Goal: Download file/media

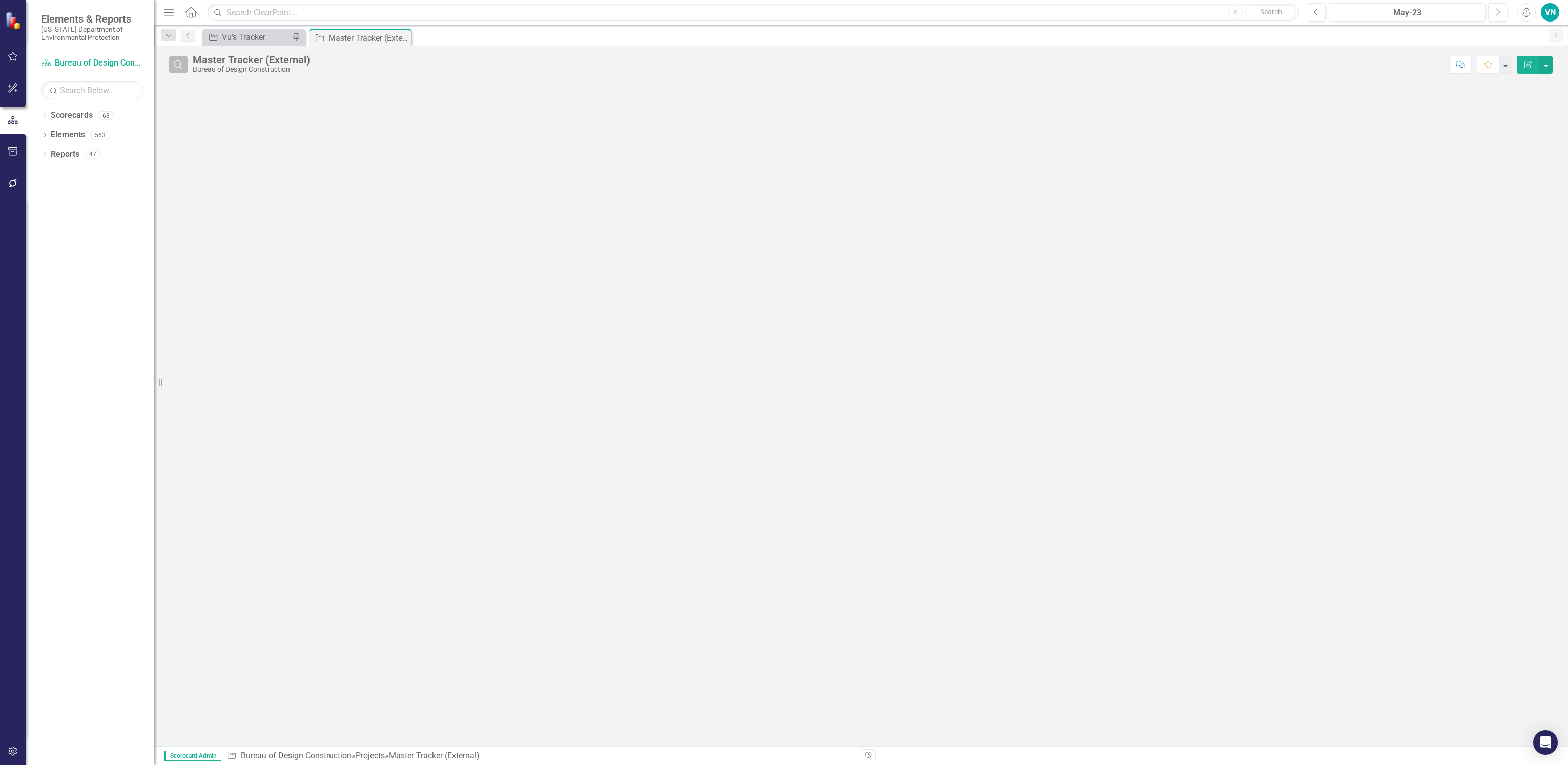
click at [176, 68] on icon "Search" at bounding box center [178, 65] width 11 height 9
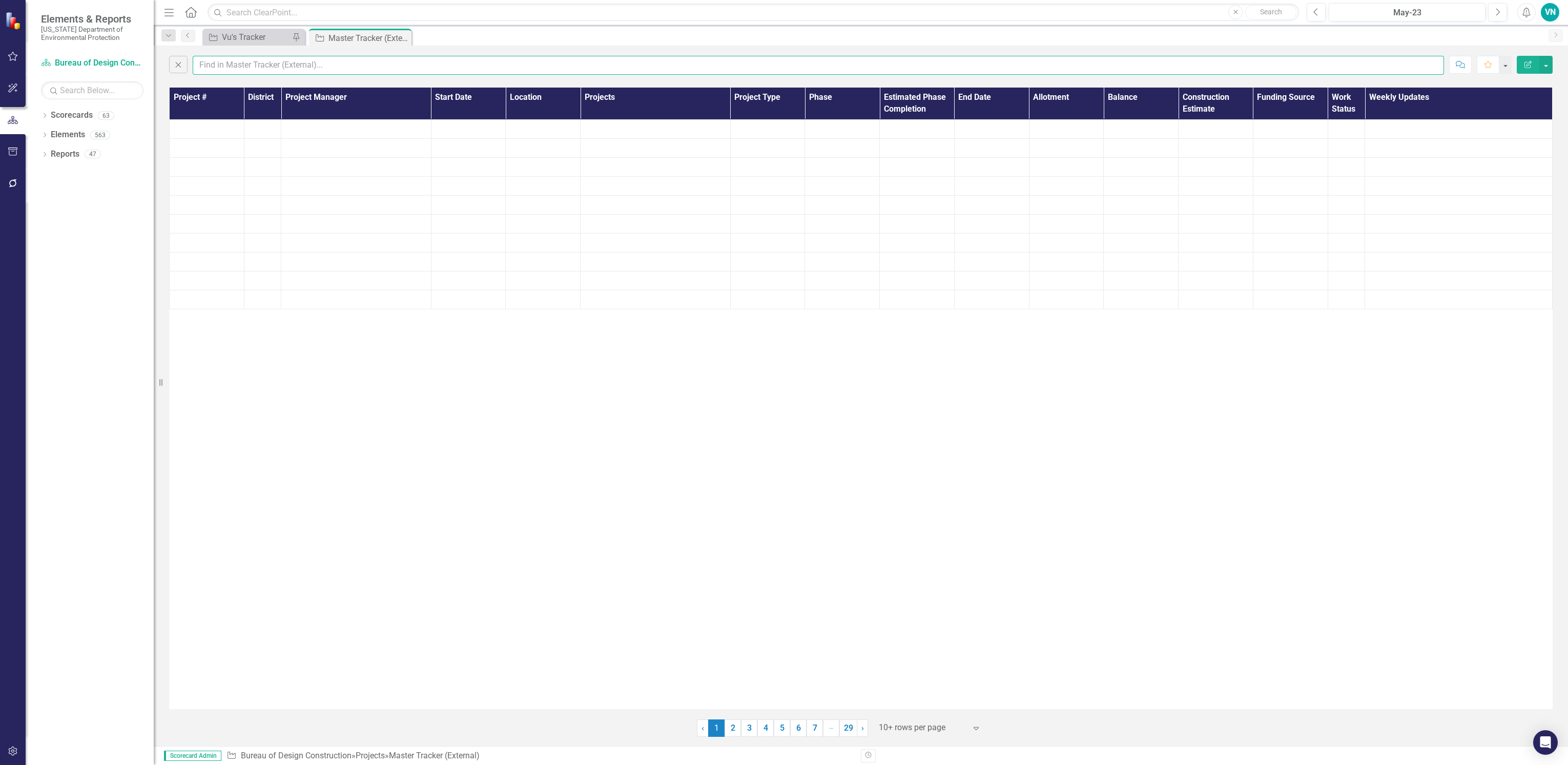
click at [244, 64] on input "text" at bounding box center [818, 65] width 1252 height 19
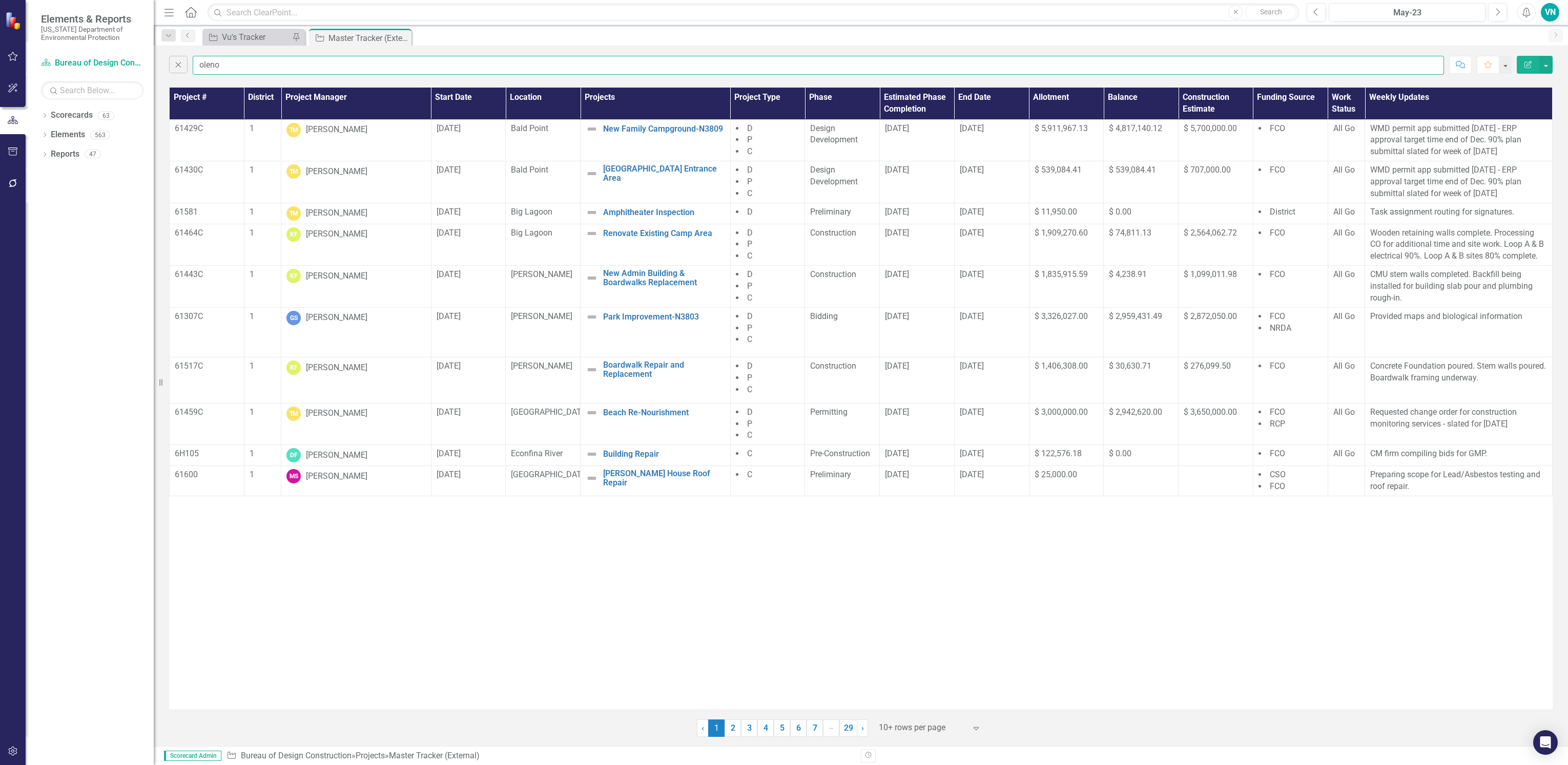
type input "oleno"
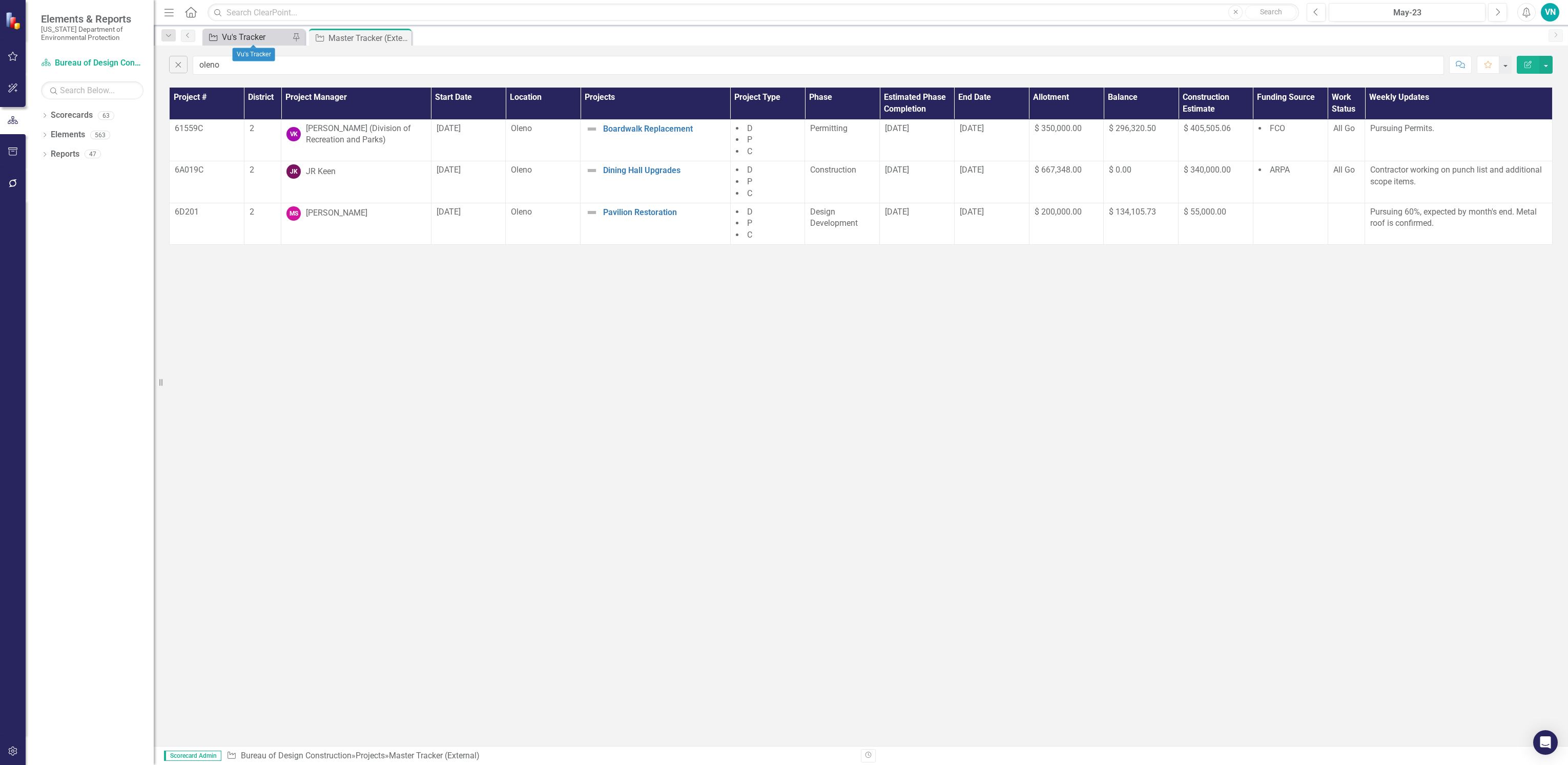
click at [263, 35] on div "Vu's Tracker" at bounding box center [256, 37] width 67 height 13
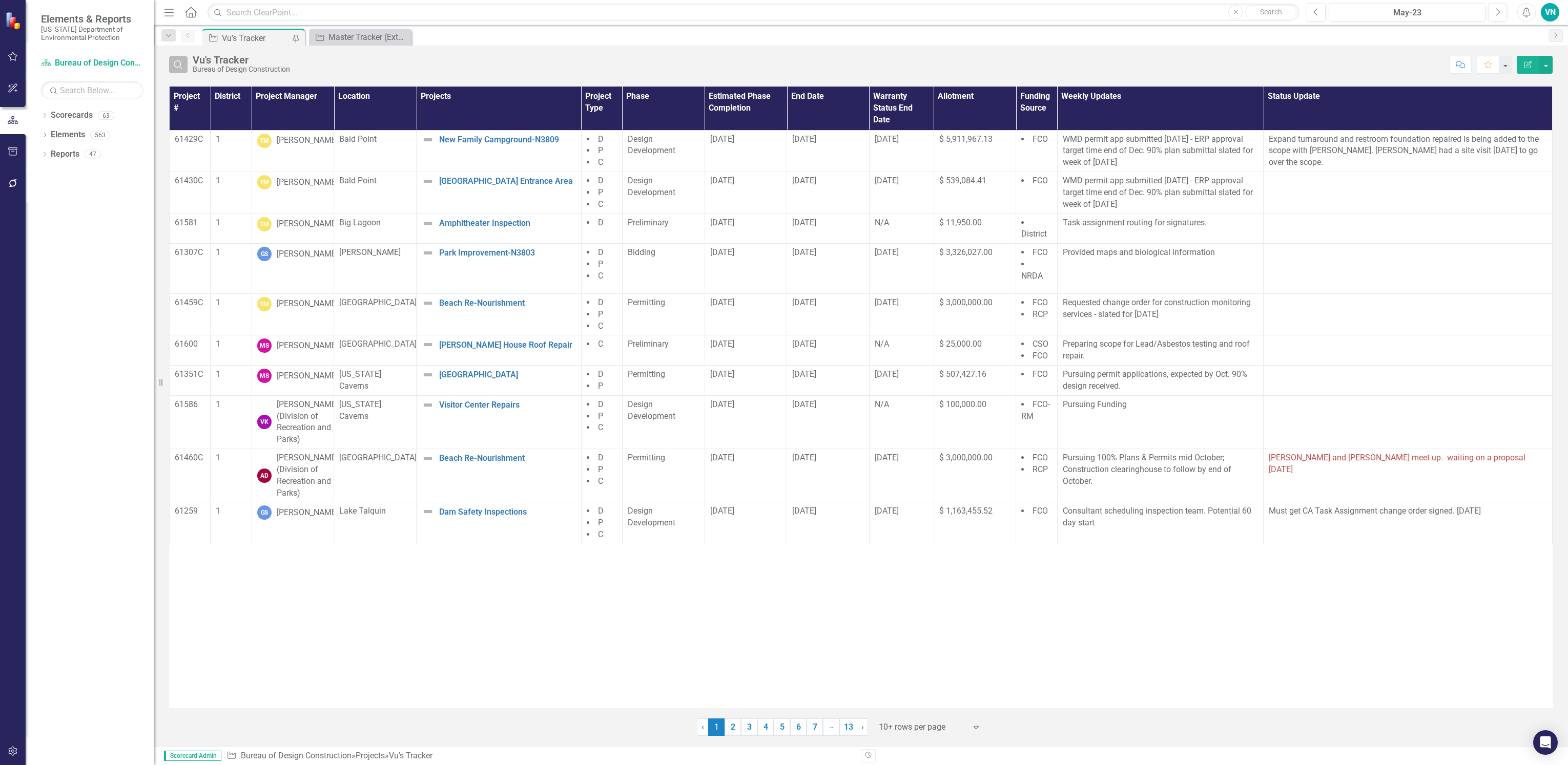
click at [180, 67] on icon "Search" at bounding box center [178, 65] width 11 height 9
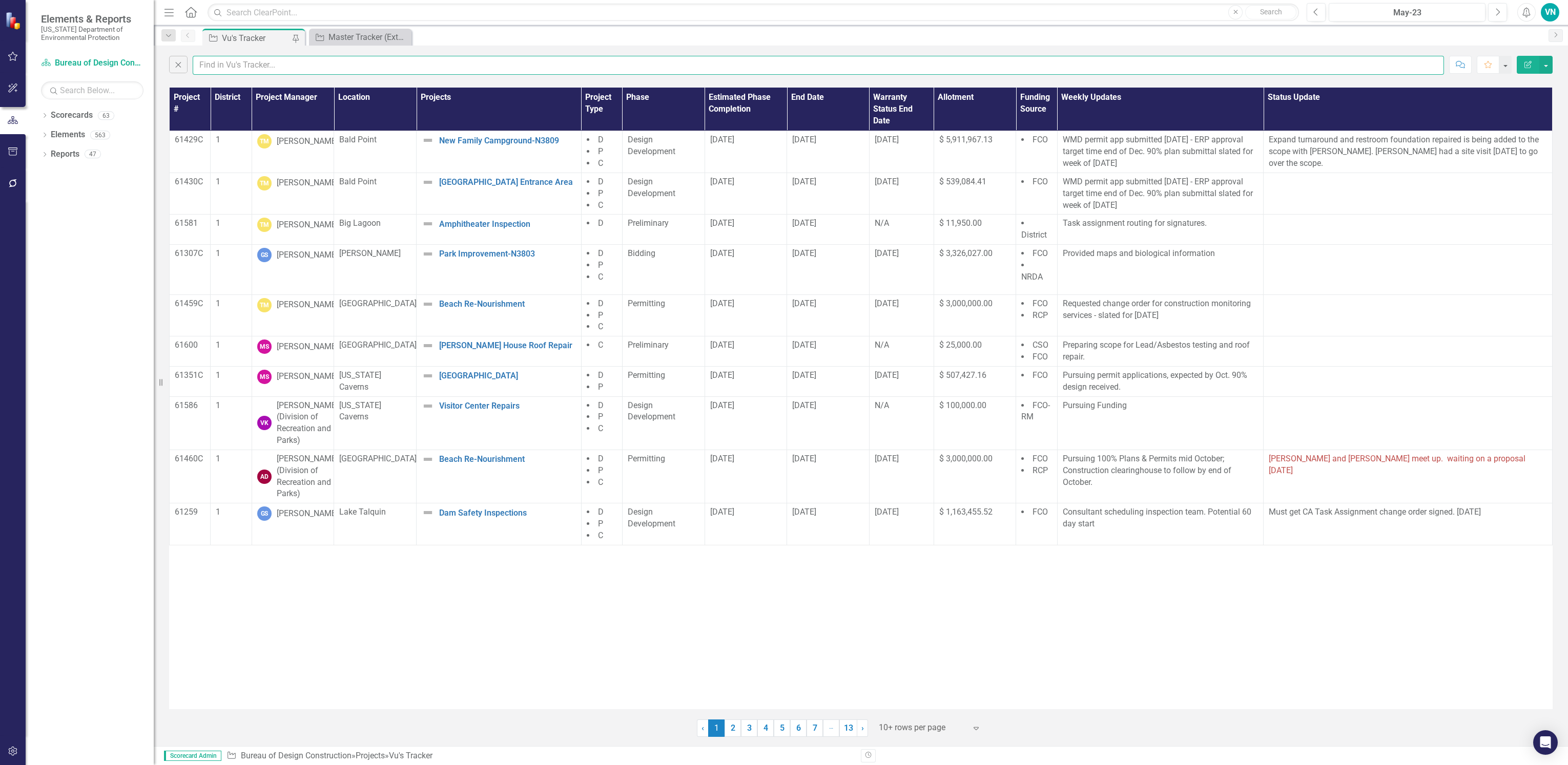
click at [246, 68] on input "text" at bounding box center [818, 65] width 1252 height 19
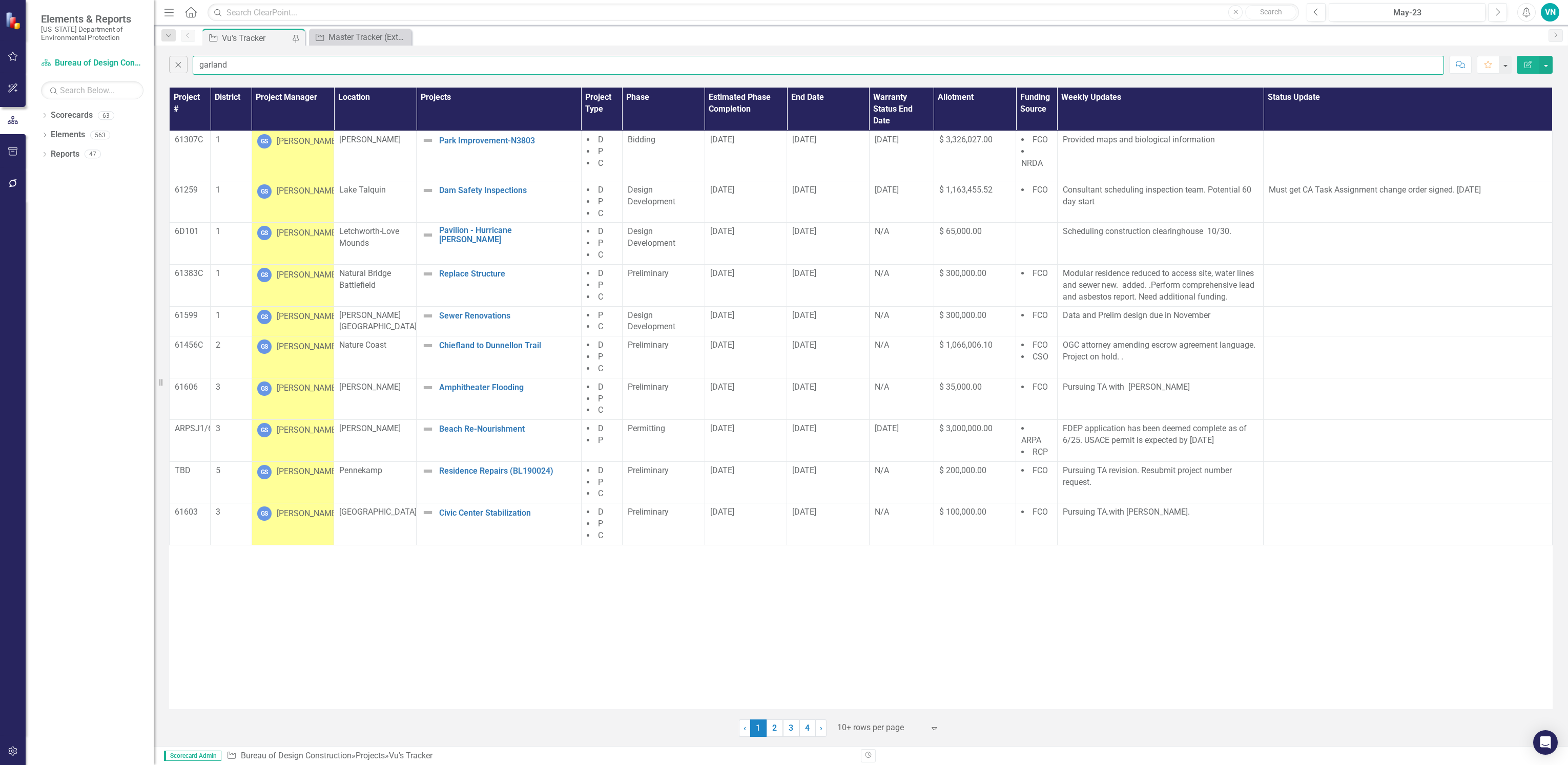
type input "garland"
click at [933, 723] on div "Expand" at bounding box center [936, 728] width 15 height 18
click at [927, 717] on div "Display All Rows" at bounding box center [890, 711] width 96 height 12
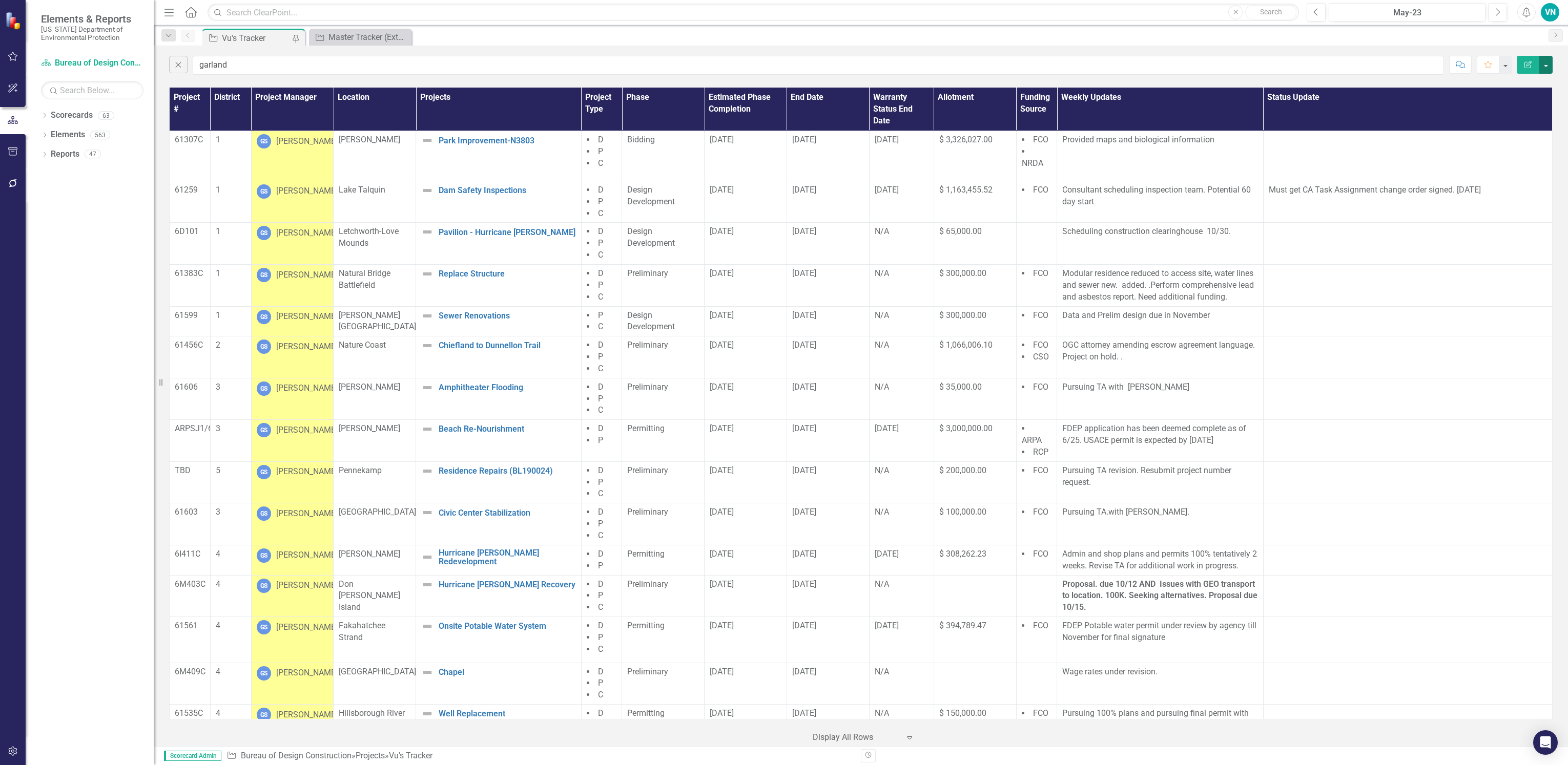
click at [1548, 63] on button "button" at bounding box center [1546, 64] width 13 height 18
click at [1525, 105] on link "PDF Export to PDF" at bounding box center [1512, 104] width 81 height 19
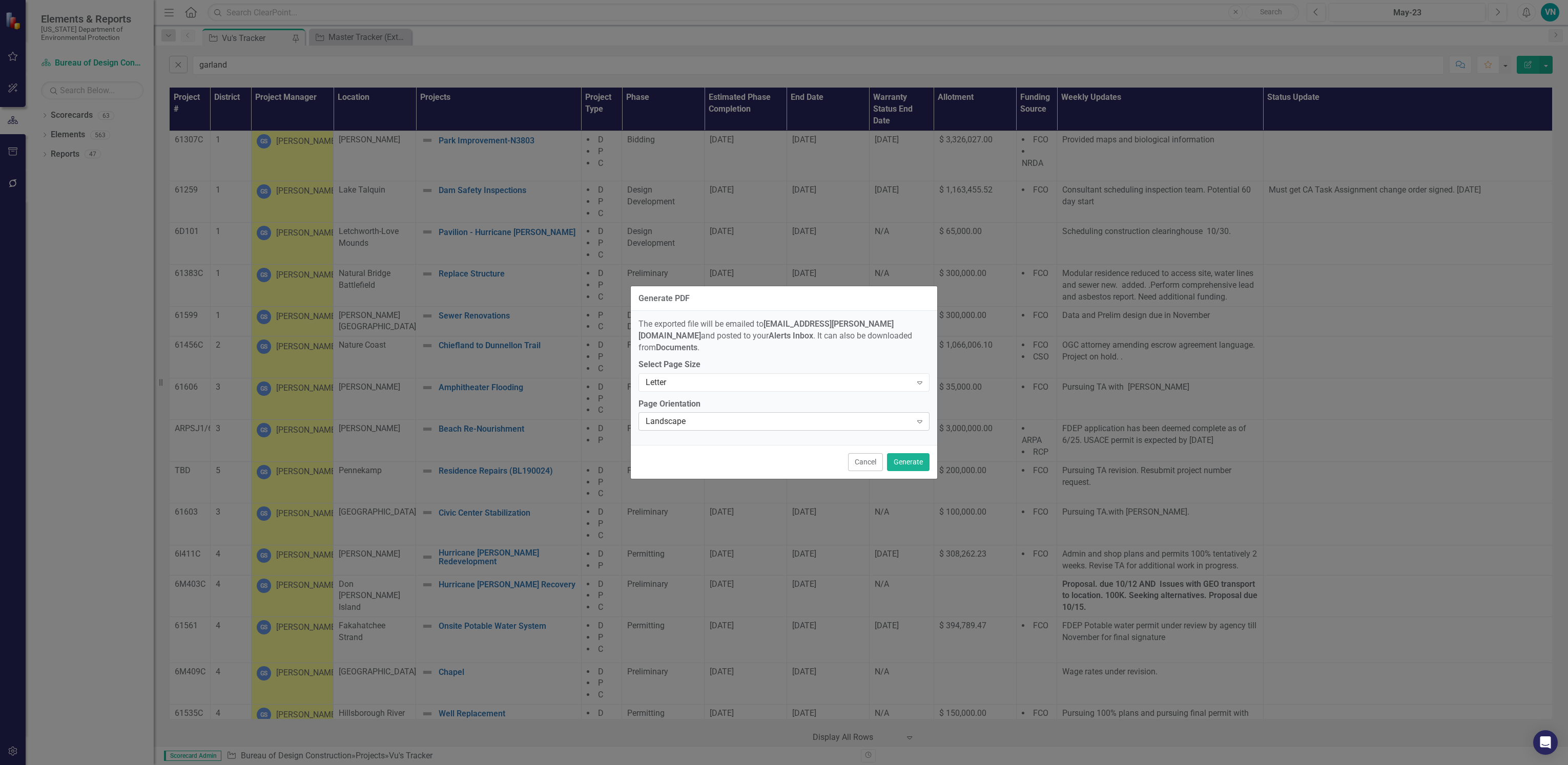
click at [777, 416] on div "Landscape" at bounding box center [778, 422] width 266 height 12
click at [782, 377] on div "Letter" at bounding box center [778, 382] width 266 height 12
click at [754, 440] on div "Tabloid" at bounding box center [786, 444] width 275 height 12
click at [915, 456] on button "Generate" at bounding box center [908, 462] width 43 height 18
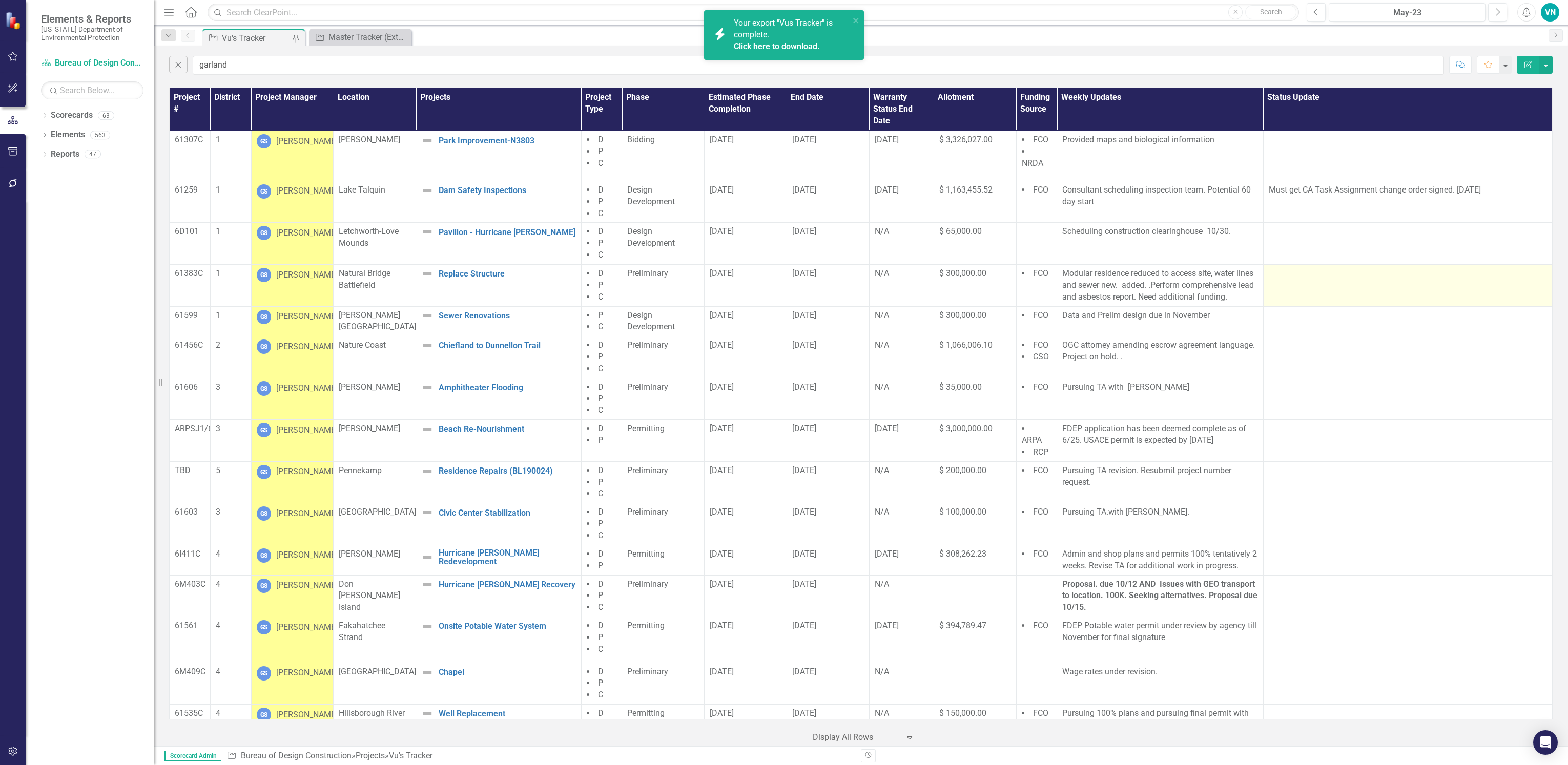
click at [1410, 304] on td at bounding box center [1407, 286] width 289 height 42
click at [767, 33] on span "Your export "Vus Tracker" is complete. Click here to download." at bounding box center [790, 35] width 113 height 35
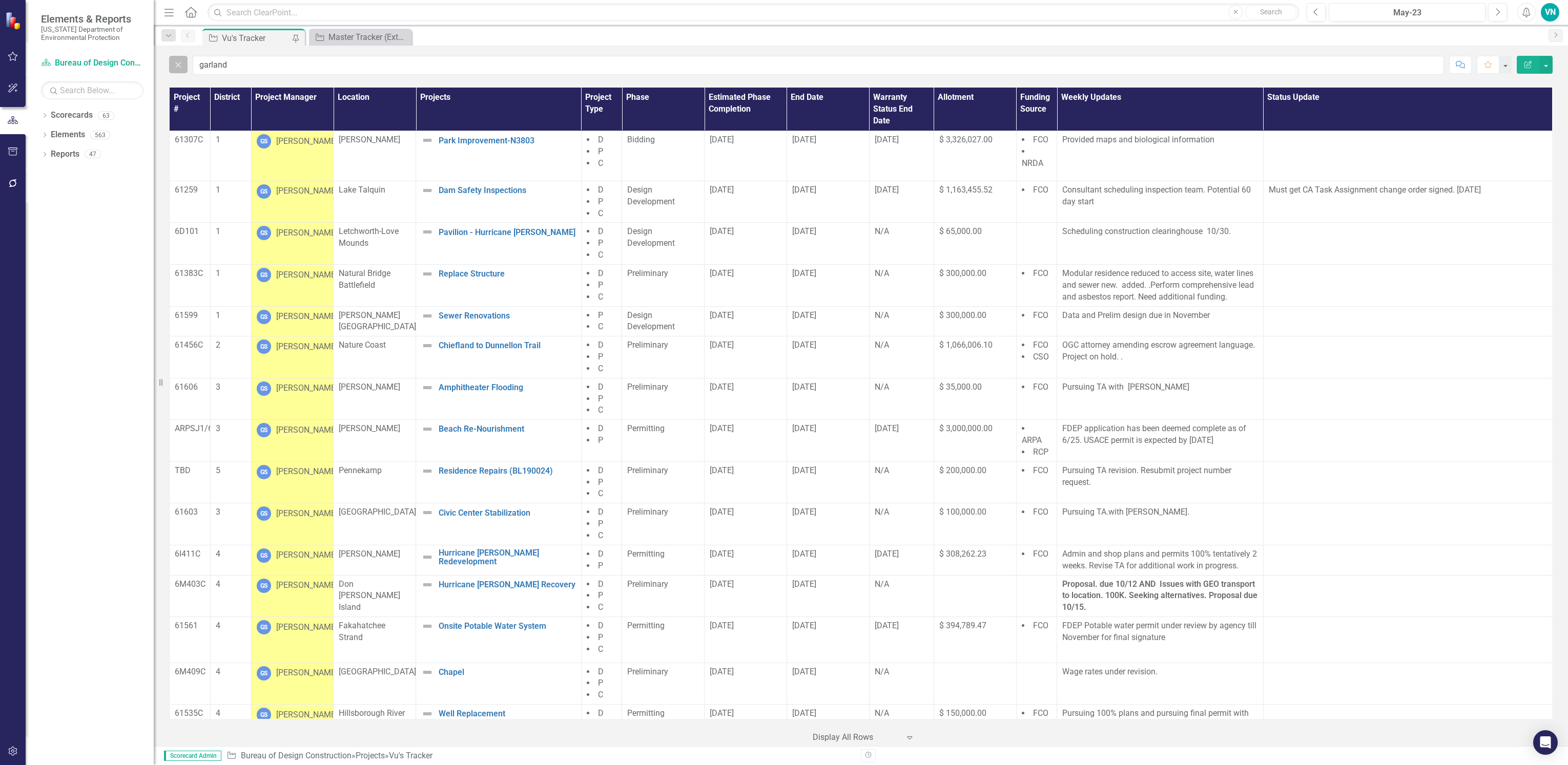
click at [181, 67] on icon "Close" at bounding box center [178, 65] width 11 height 9
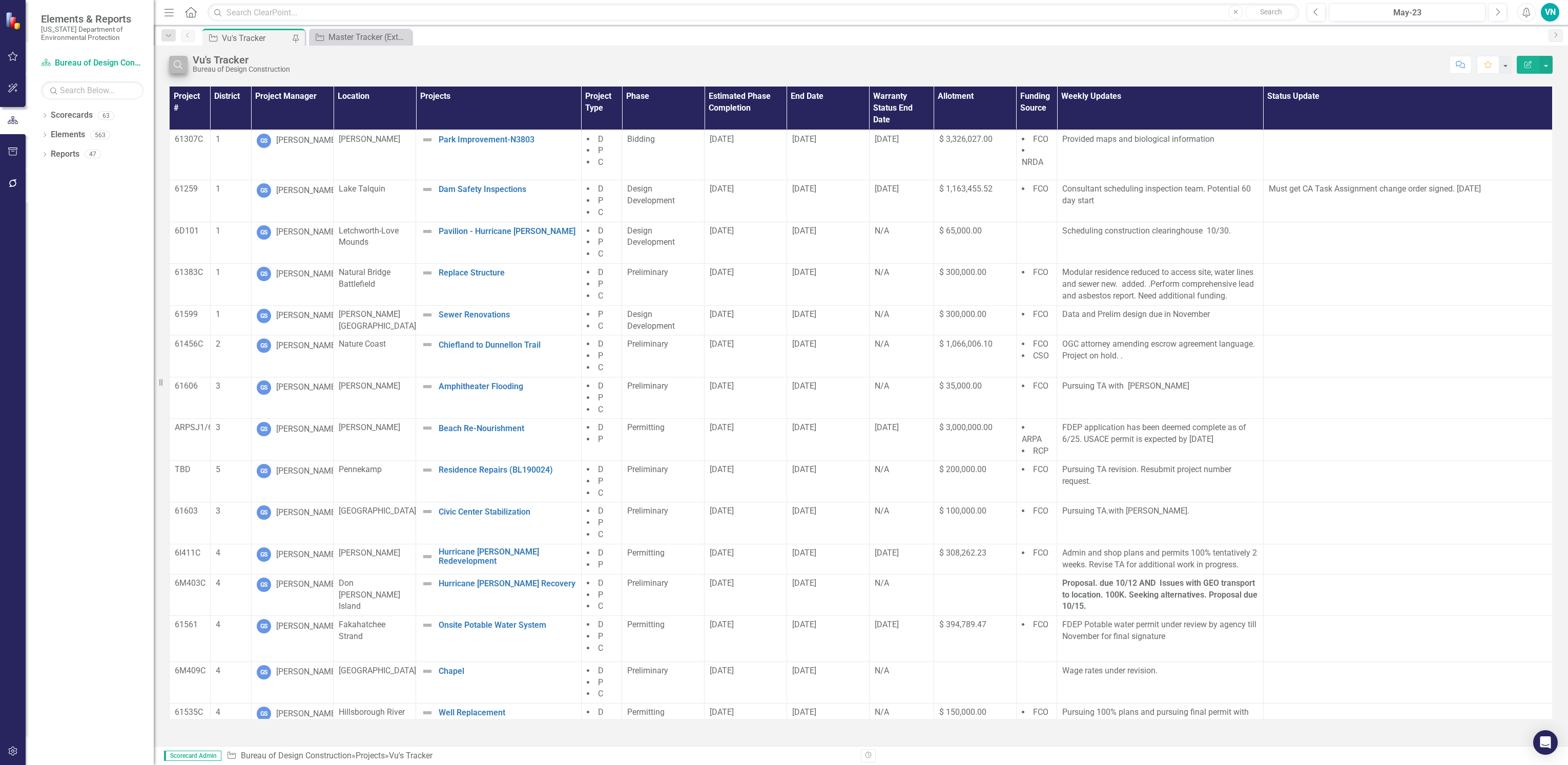
click at [223, 67] on div "Bureau of Design Construction" at bounding box center [241, 69] width 98 height 8
click at [174, 67] on icon "Search" at bounding box center [178, 65] width 11 height 9
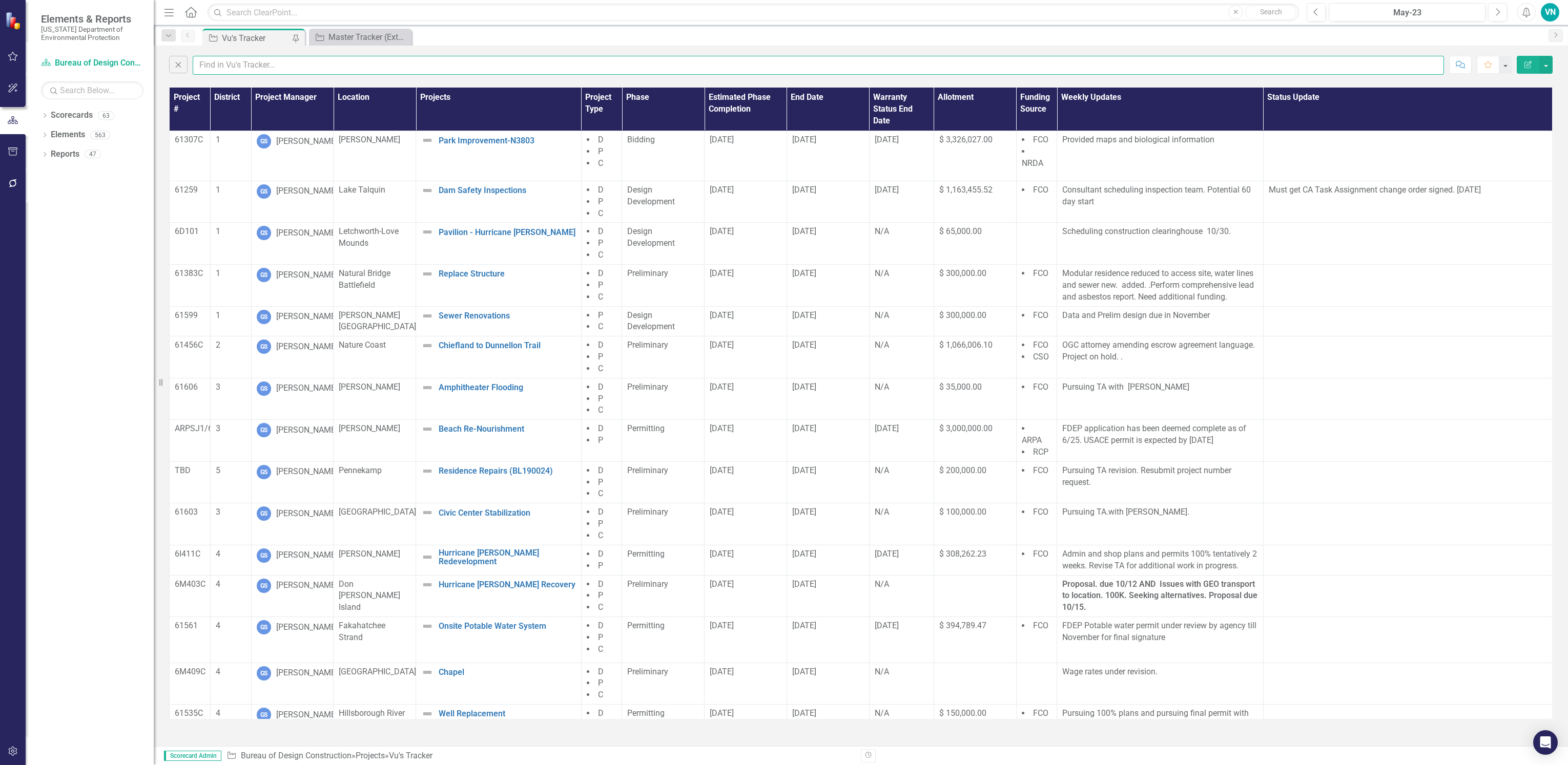
click at [246, 65] on input "text" at bounding box center [818, 65] width 1252 height 19
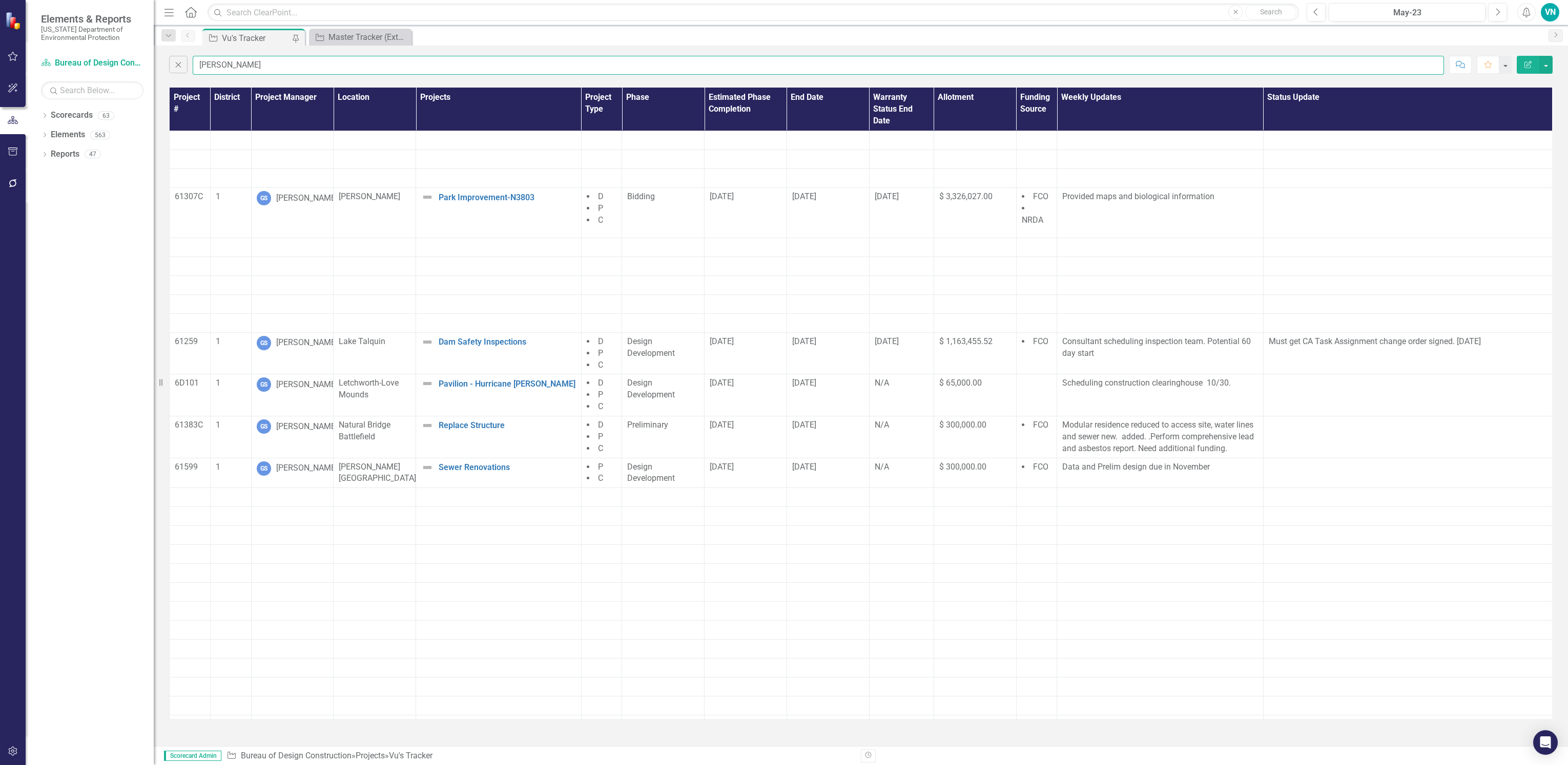
type input "[PERSON_NAME]"
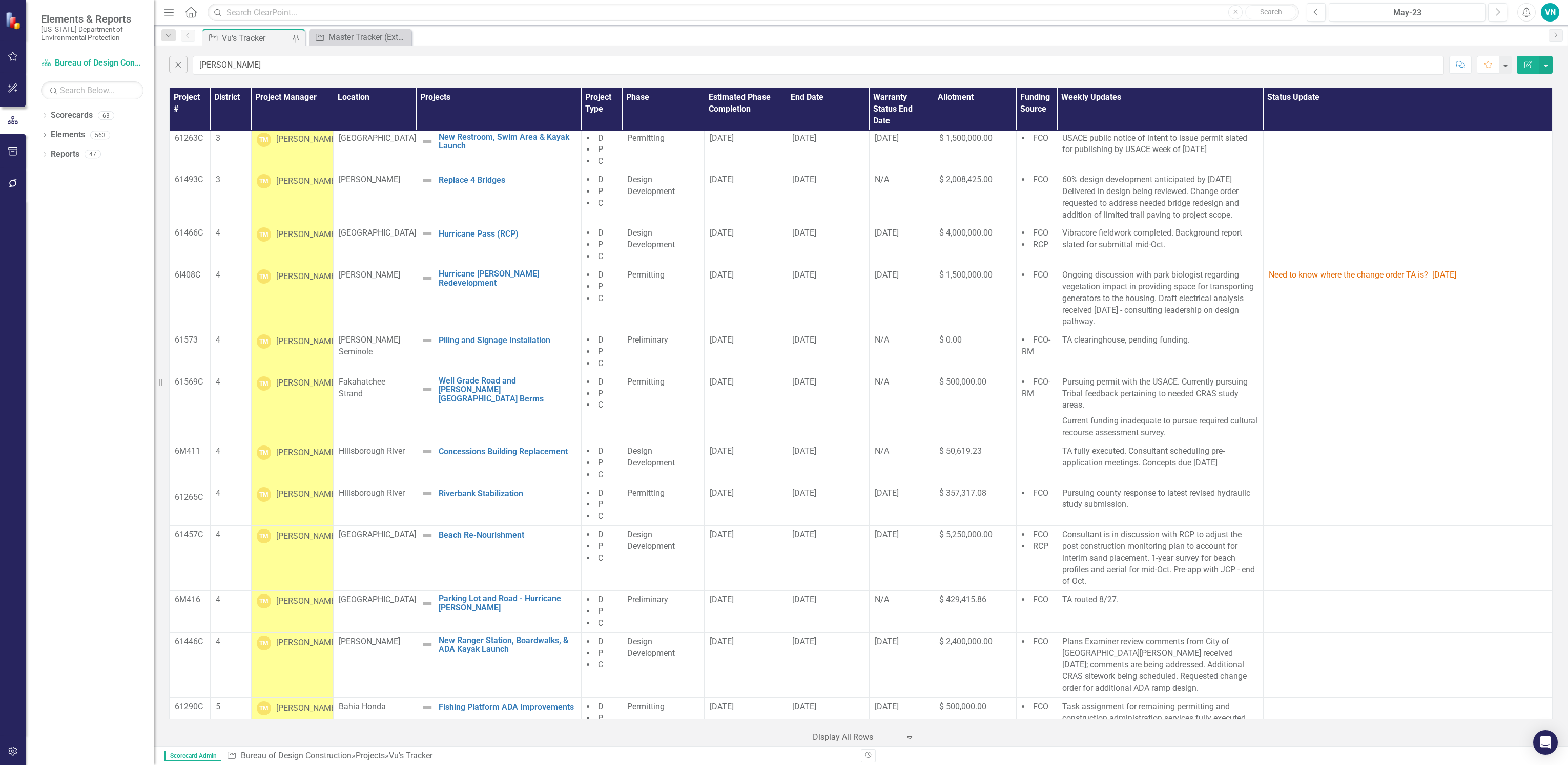
scroll to position [845, 0]
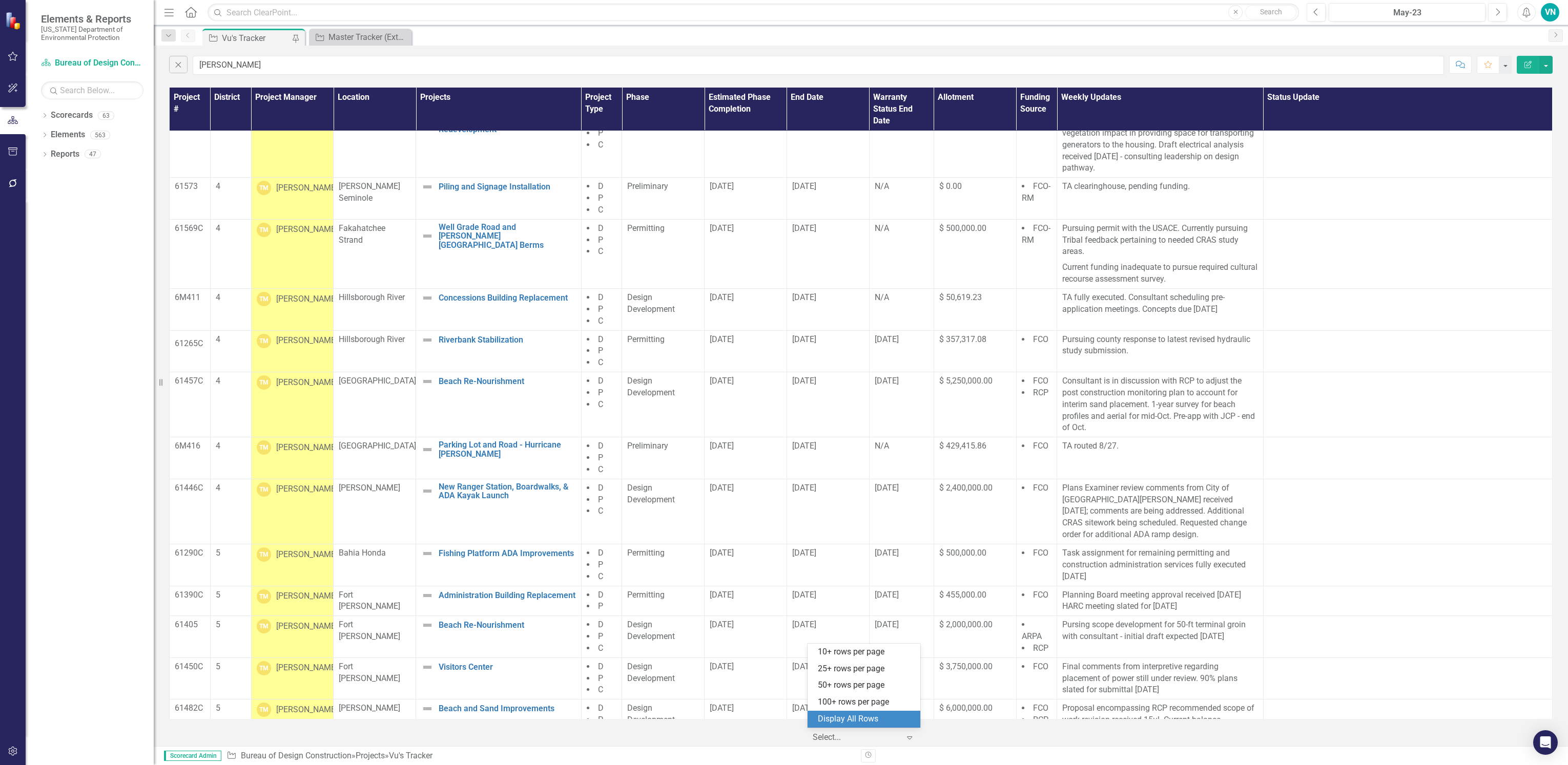
click at [909, 741] on div "Expand" at bounding box center [911, 737] width 15 height 18
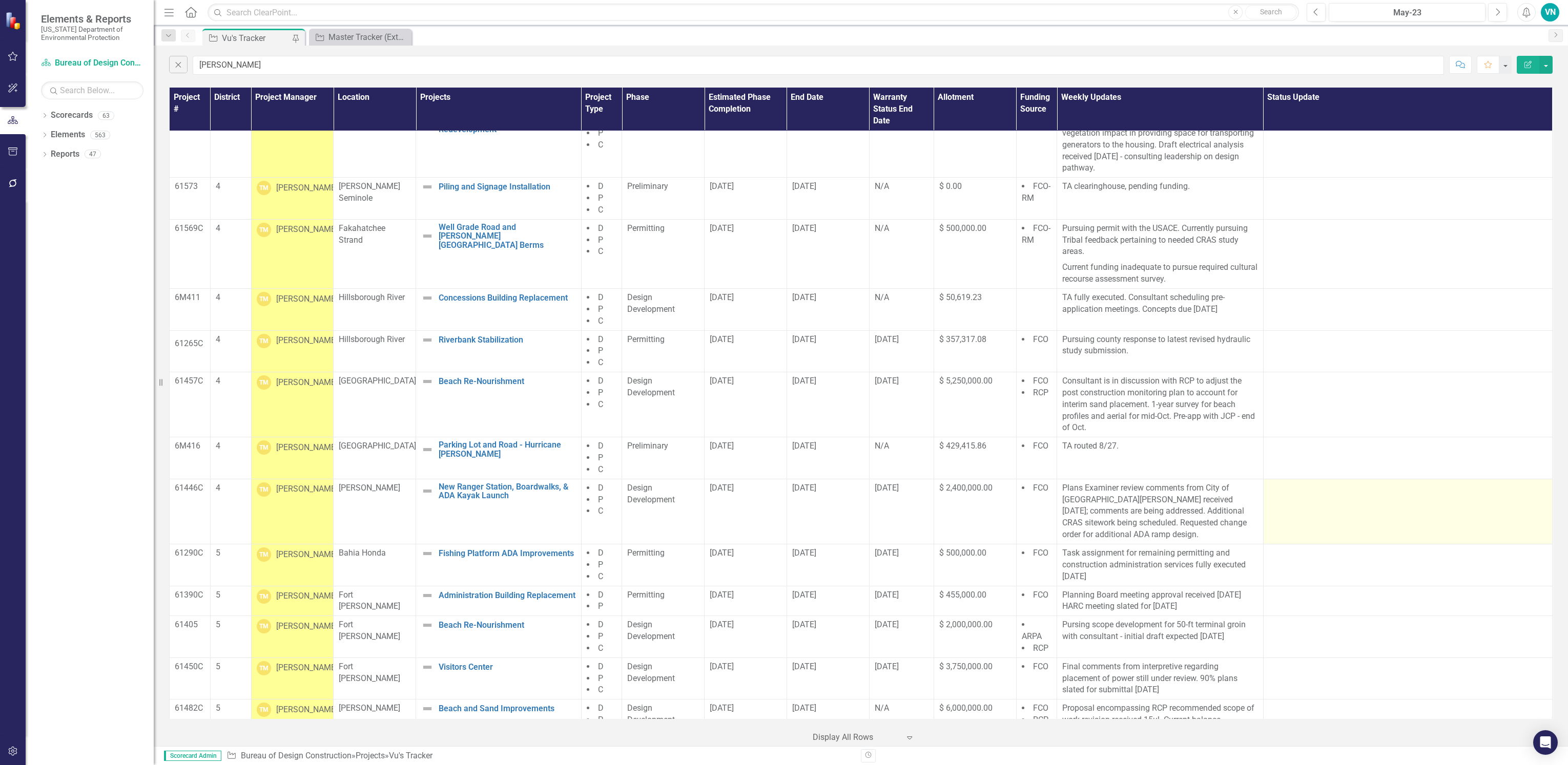
click at [1398, 533] on td at bounding box center [1407, 511] width 289 height 65
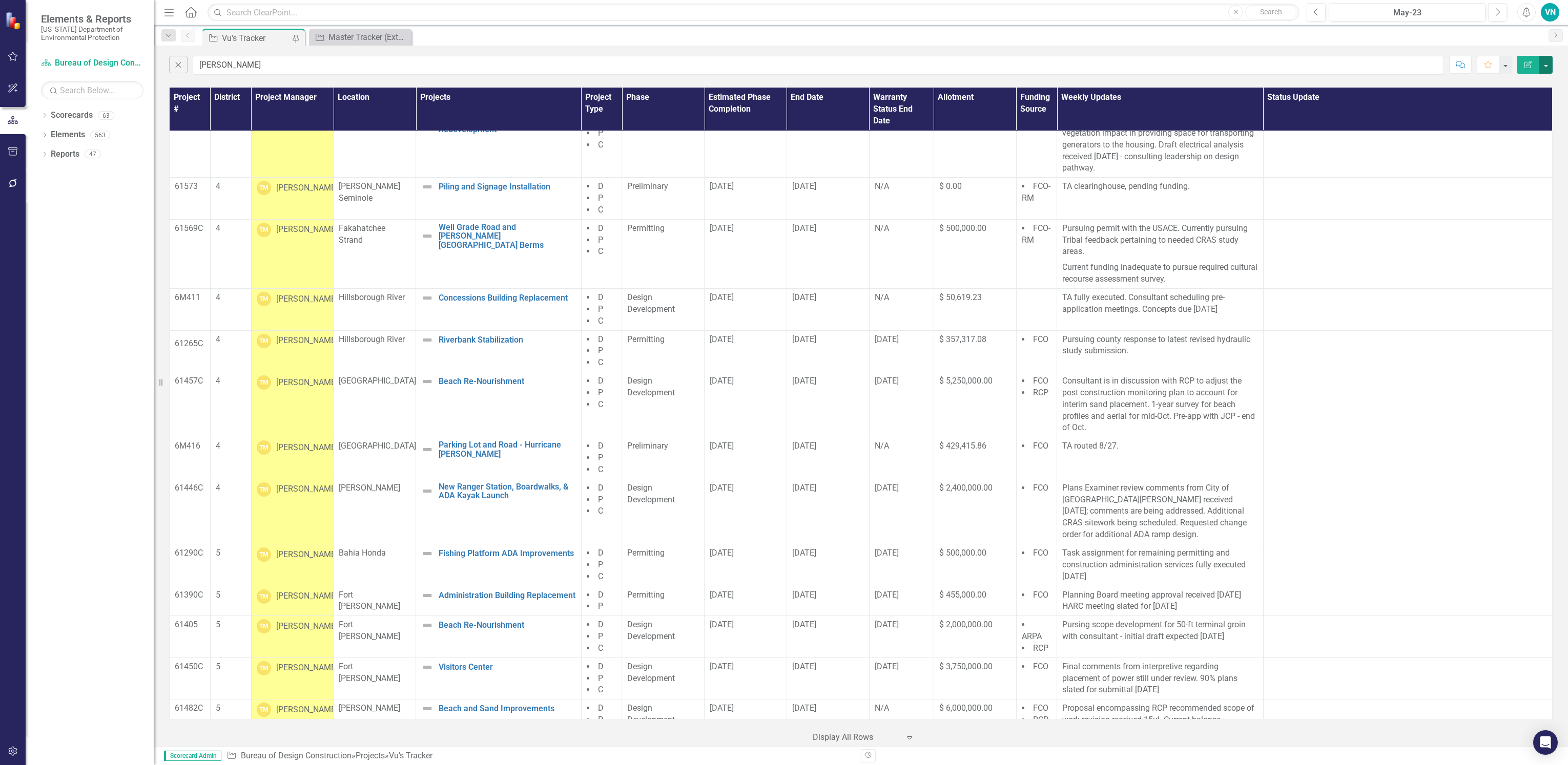
click at [1546, 67] on button "button" at bounding box center [1546, 64] width 13 height 18
click at [1514, 104] on link "PDF Export to PDF" at bounding box center [1512, 104] width 81 height 19
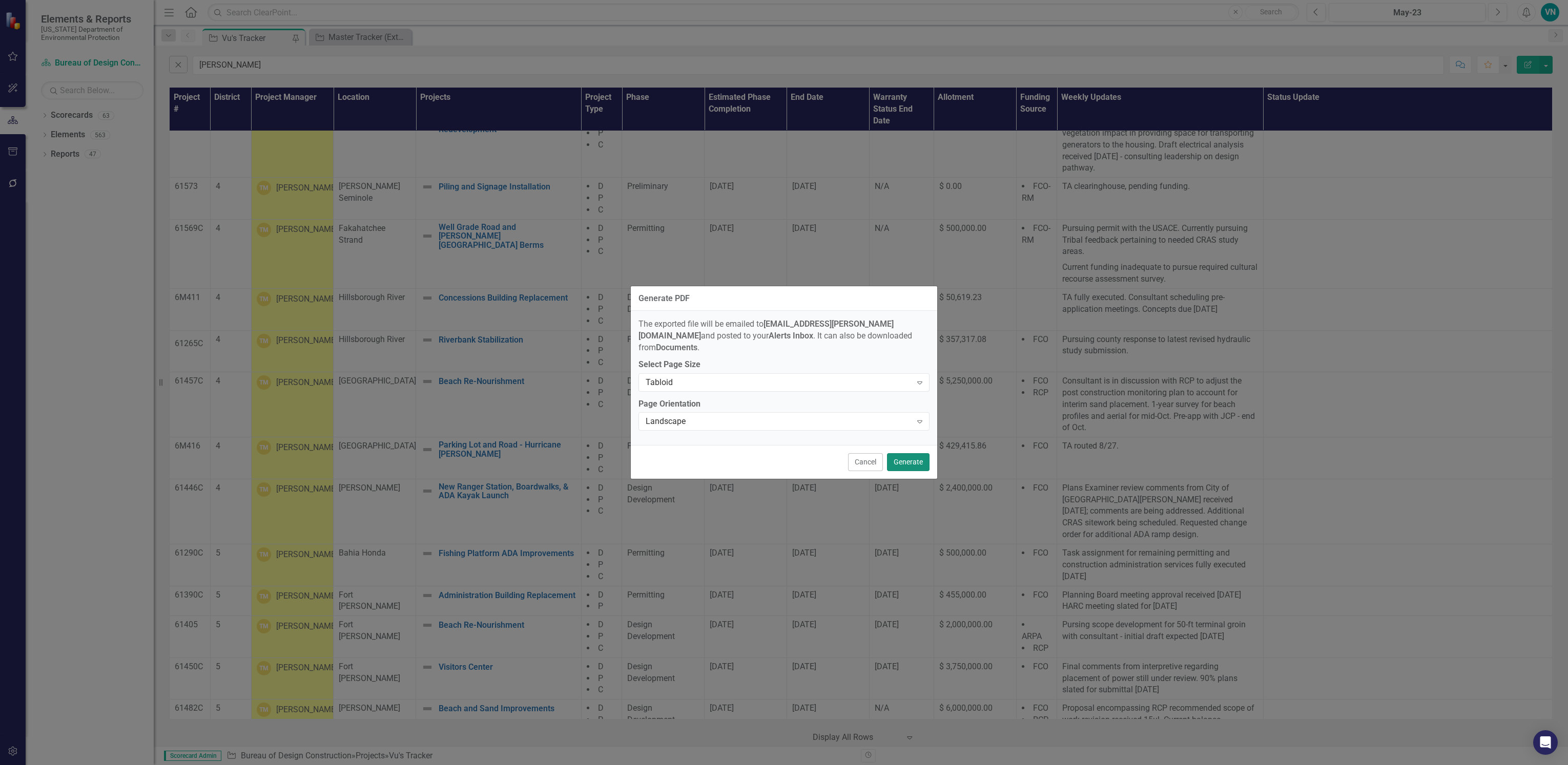
click at [917, 453] on button "Generate" at bounding box center [908, 462] width 43 height 18
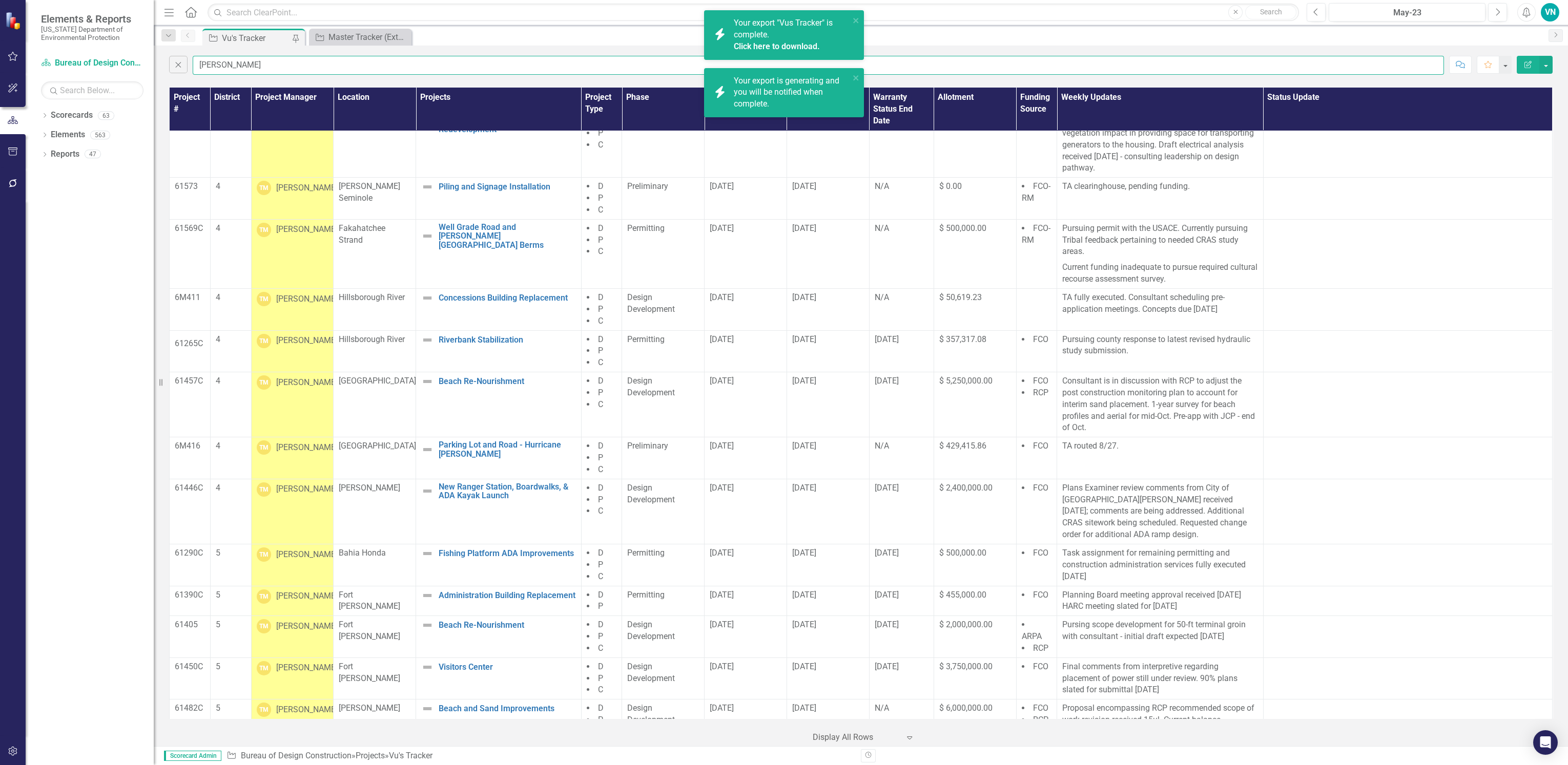
click at [1034, 58] on input "[PERSON_NAME]" at bounding box center [818, 65] width 1252 height 19
click at [782, 35] on div "Your export "Vus Tracker" is complete. Click here to download." at bounding box center [792, 35] width 116 height 35
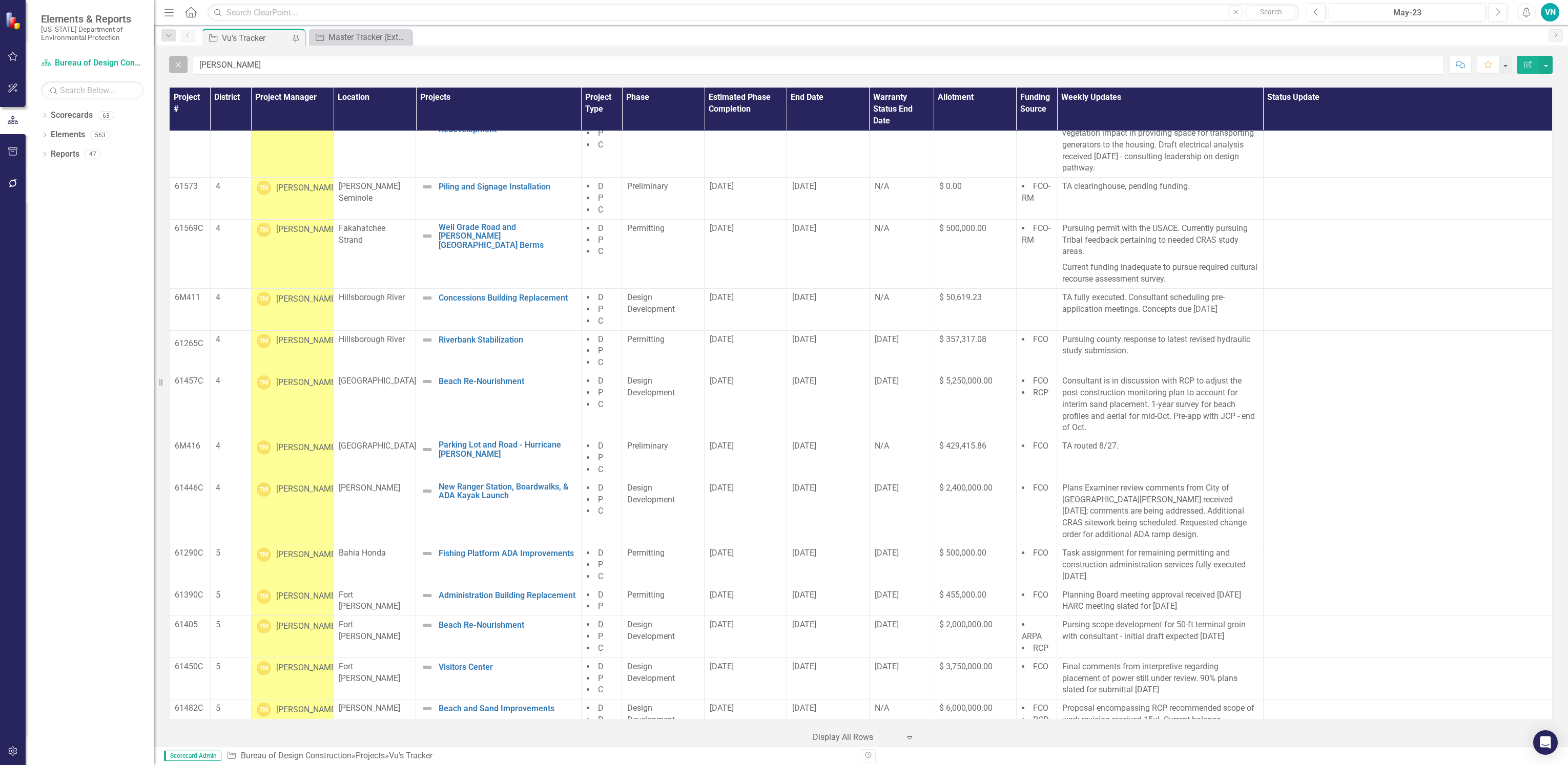
click at [183, 67] on icon "Close" at bounding box center [178, 65] width 11 height 9
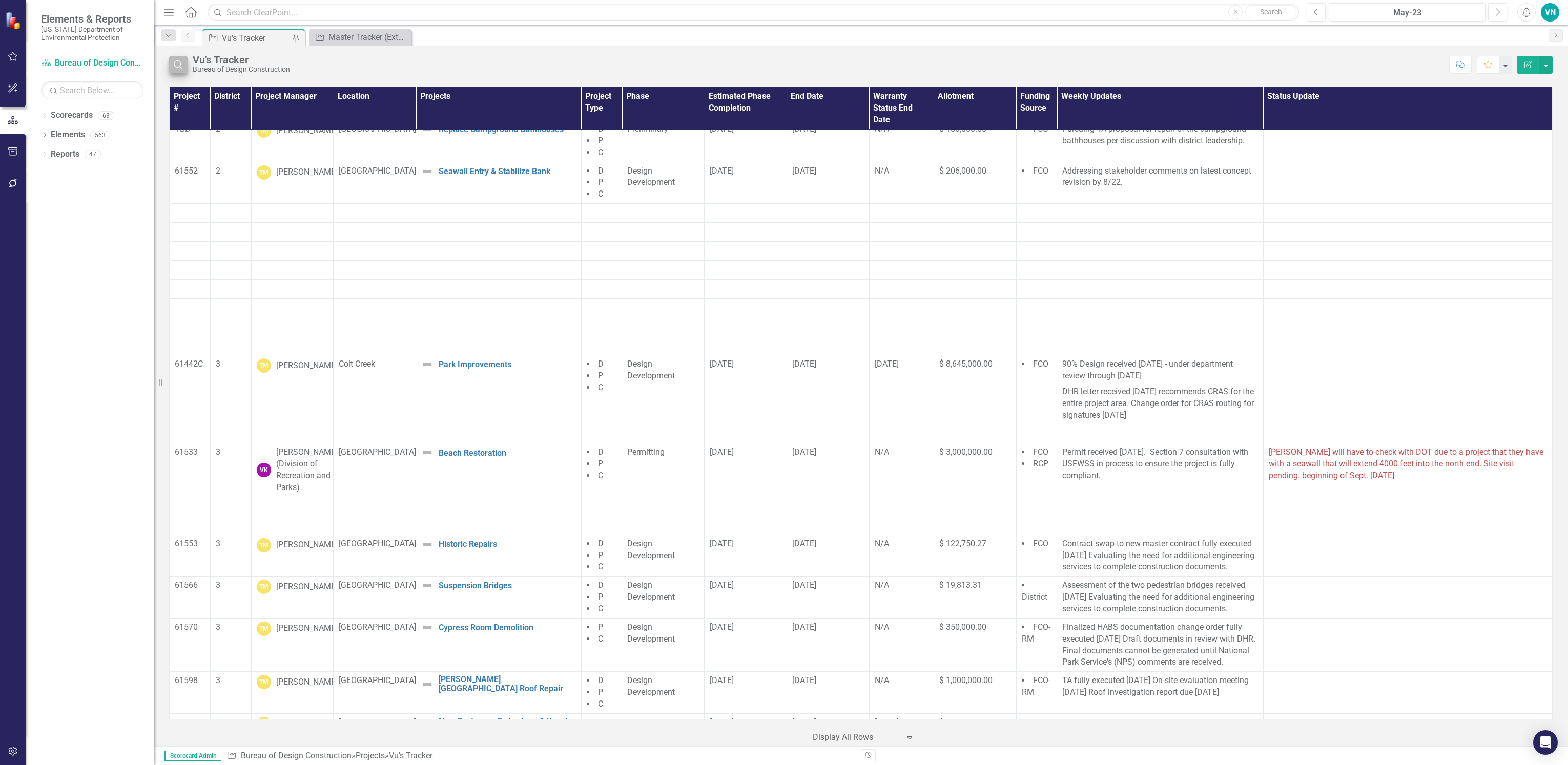
click at [213, 65] on div "Bureau of Design Construction" at bounding box center [241, 69] width 98 height 8
click at [177, 68] on icon "Search" at bounding box center [178, 65] width 11 height 9
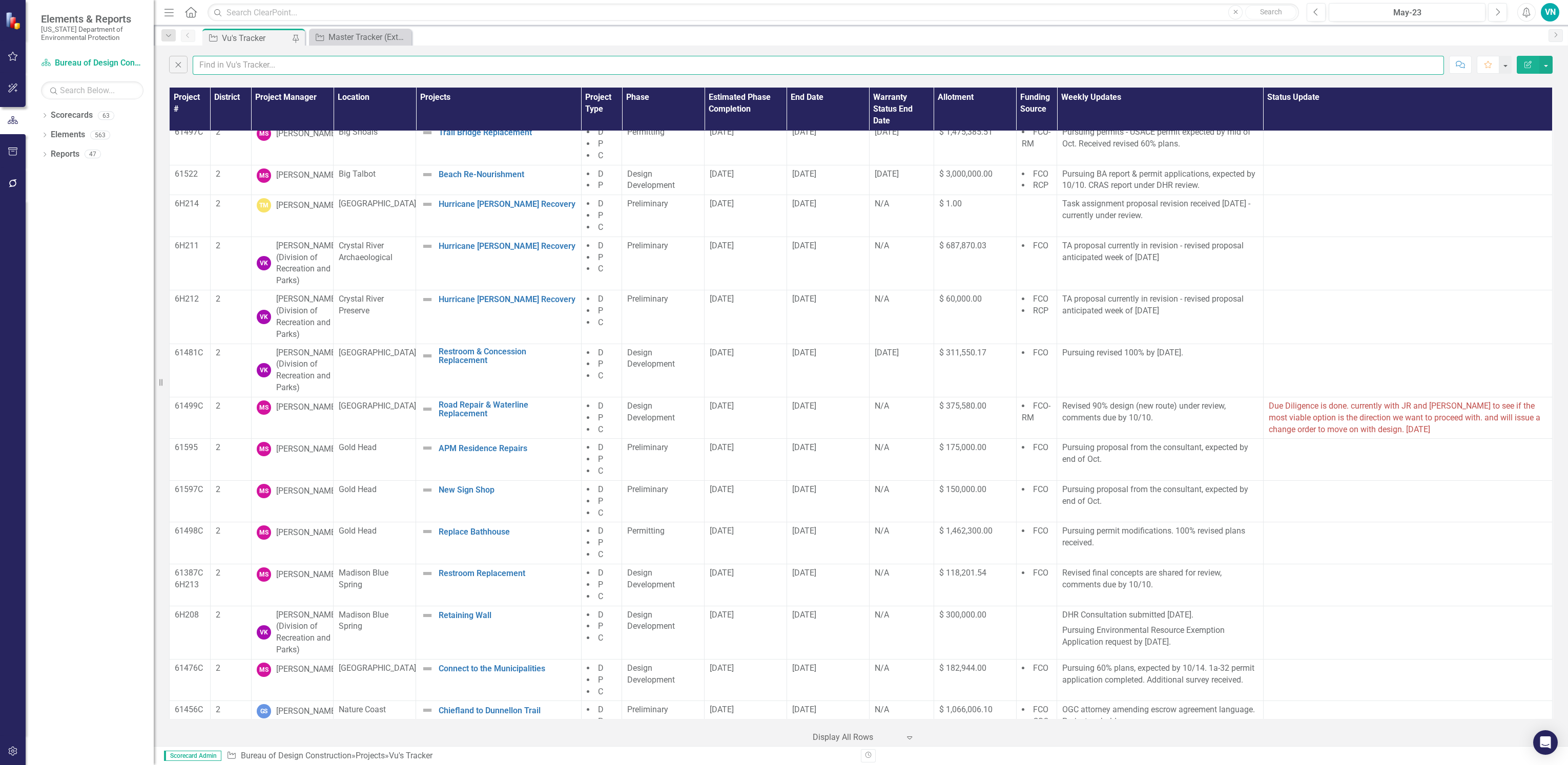
click at [204, 66] on input "text" at bounding box center [818, 65] width 1252 height 19
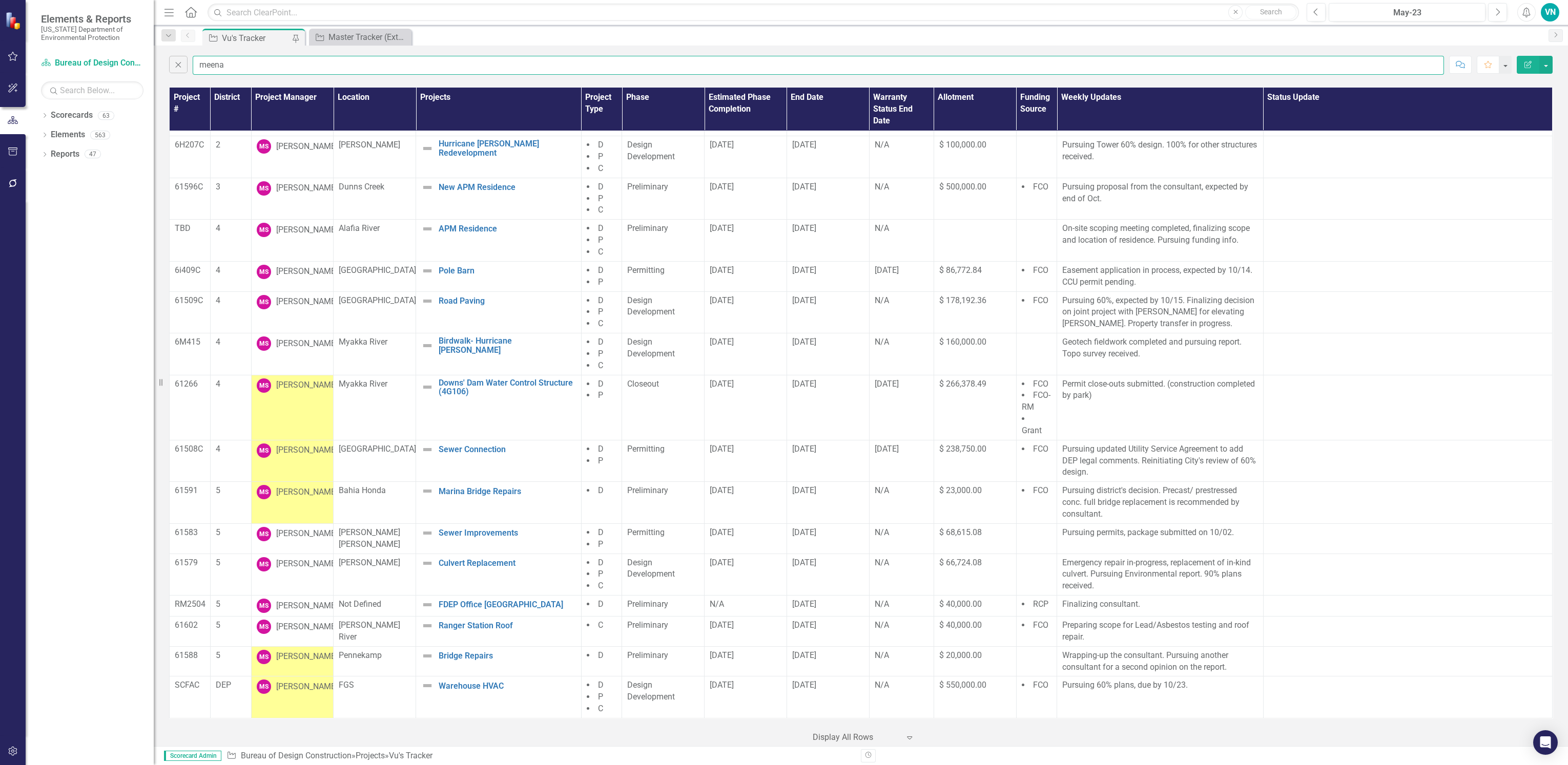
scroll to position [473, 0]
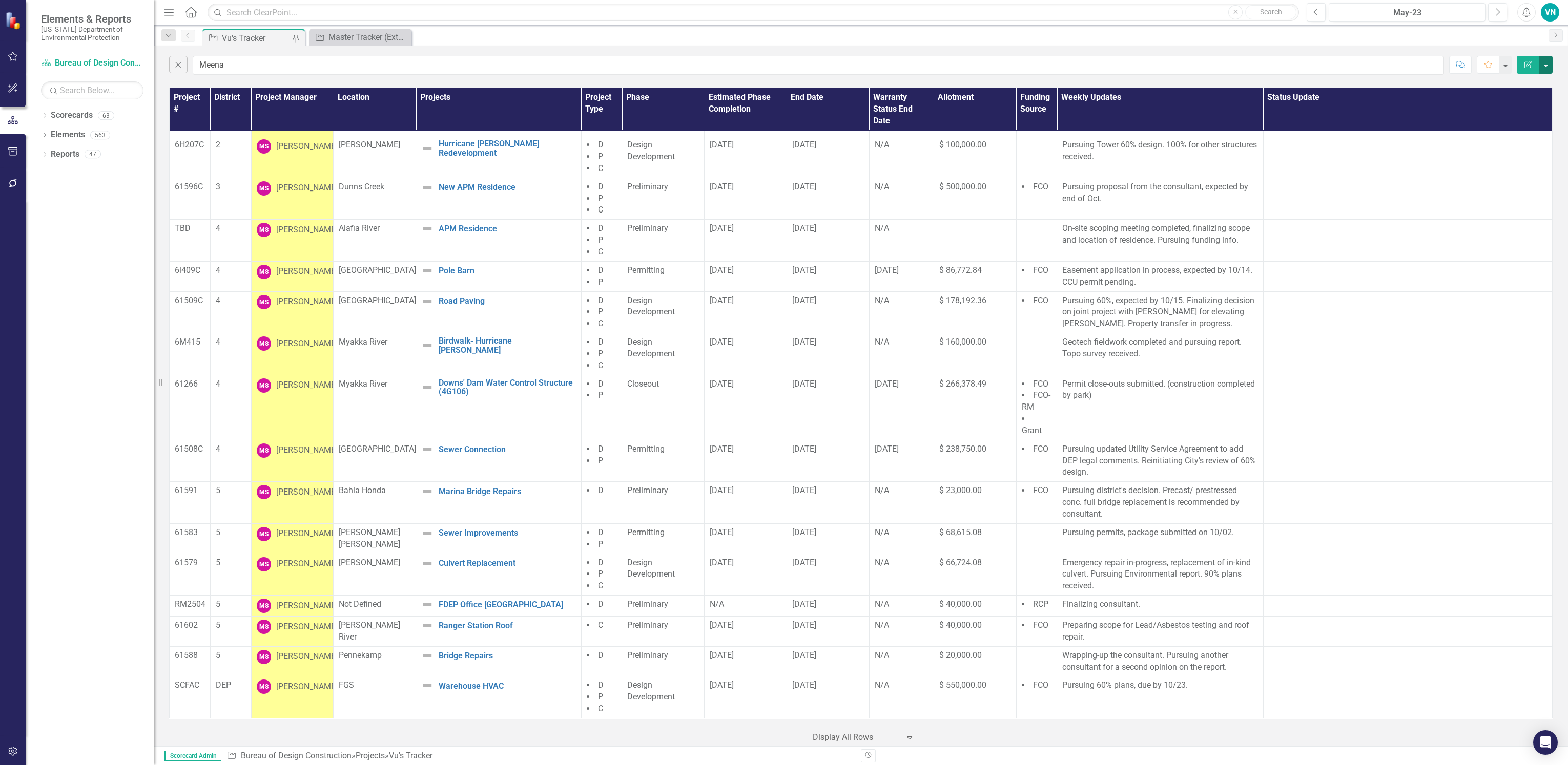
click at [1552, 69] on button "button" at bounding box center [1546, 64] width 13 height 18
click at [1523, 96] on link "PDF Export to PDF" at bounding box center [1512, 104] width 81 height 19
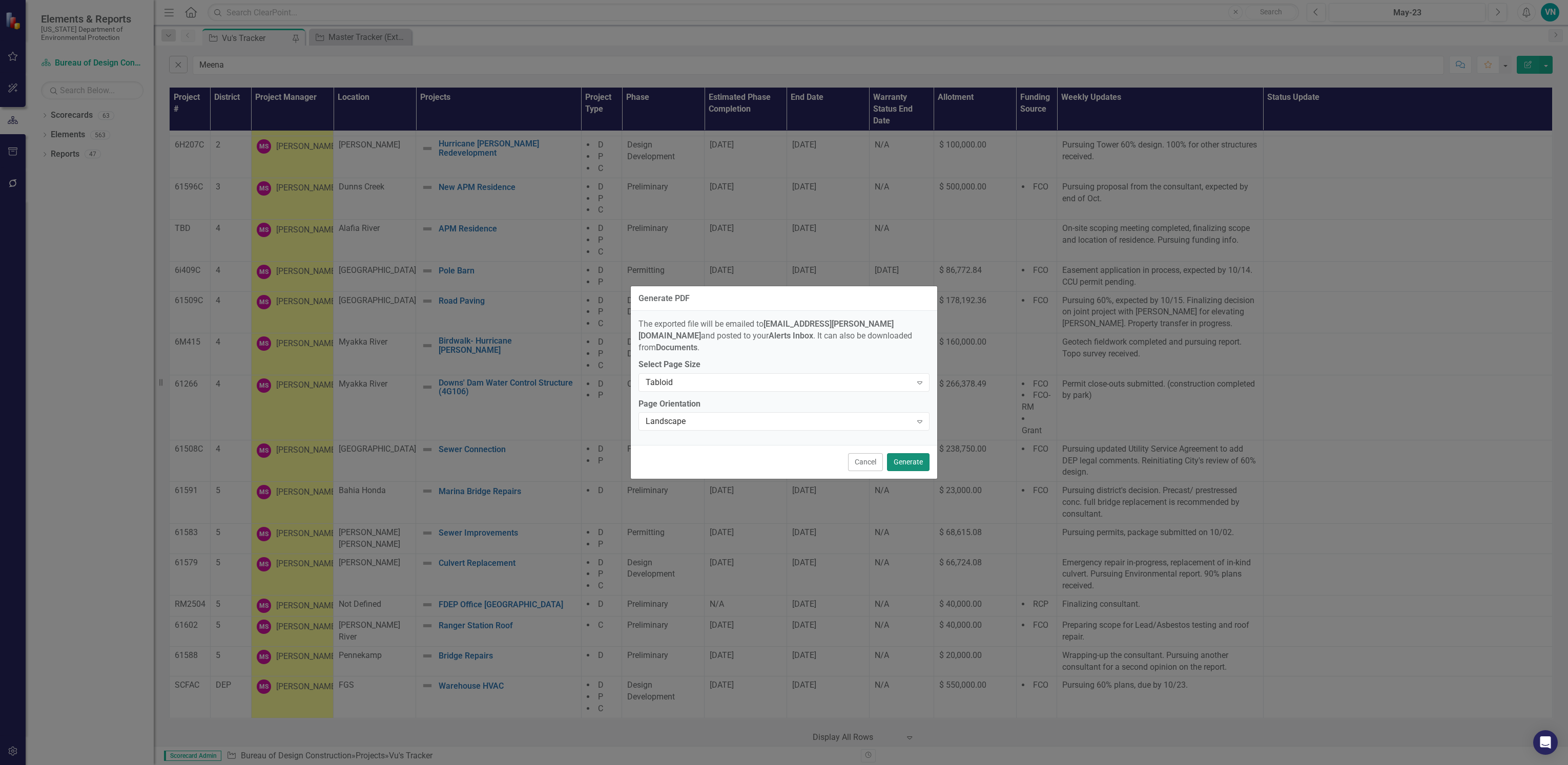
click at [909, 454] on button "Generate" at bounding box center [908, 462] width 43 height 18
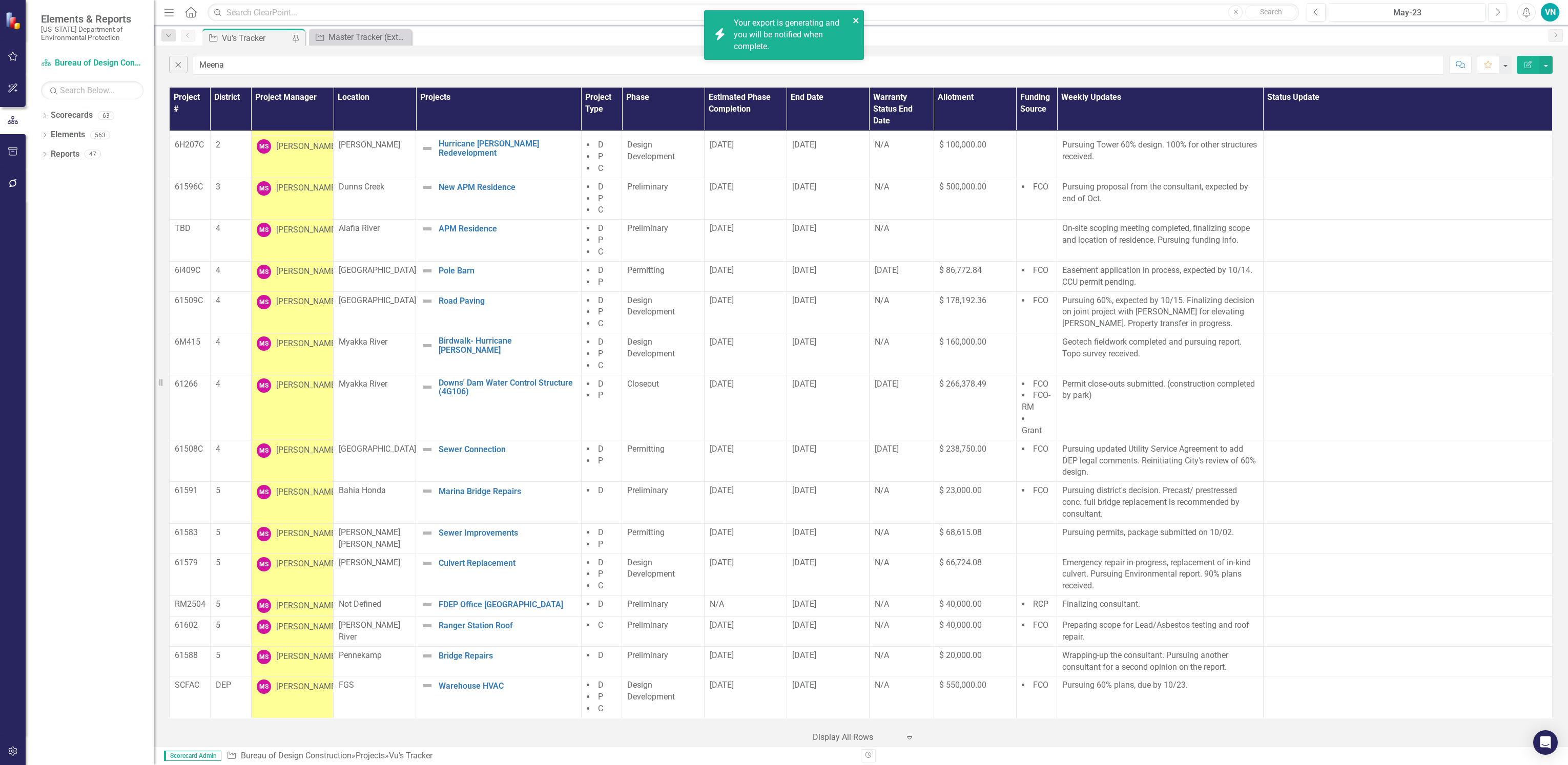
click at [854, 21] on icon "close" at bounding box center [856, 20] width 5 height 5
click at [786, 39] on div "Your export "Vus Tracker" is complete. Click here to download." at bounding box center [792, 35] width 116 height 35
click at [780, 71] on input "Meena" at bounding box center [818, 65] width 1252 height 19
drag, startPoint x: 244, startPoint y: 64, endPoint x: 153, endPoint y: 65, distance: 91.0
click at [153, 65] on div "Elements & Reports [US_STATE] Department of Environmental Protection Scorecard …" at bounding box center [784, 382] width 1568 height 765
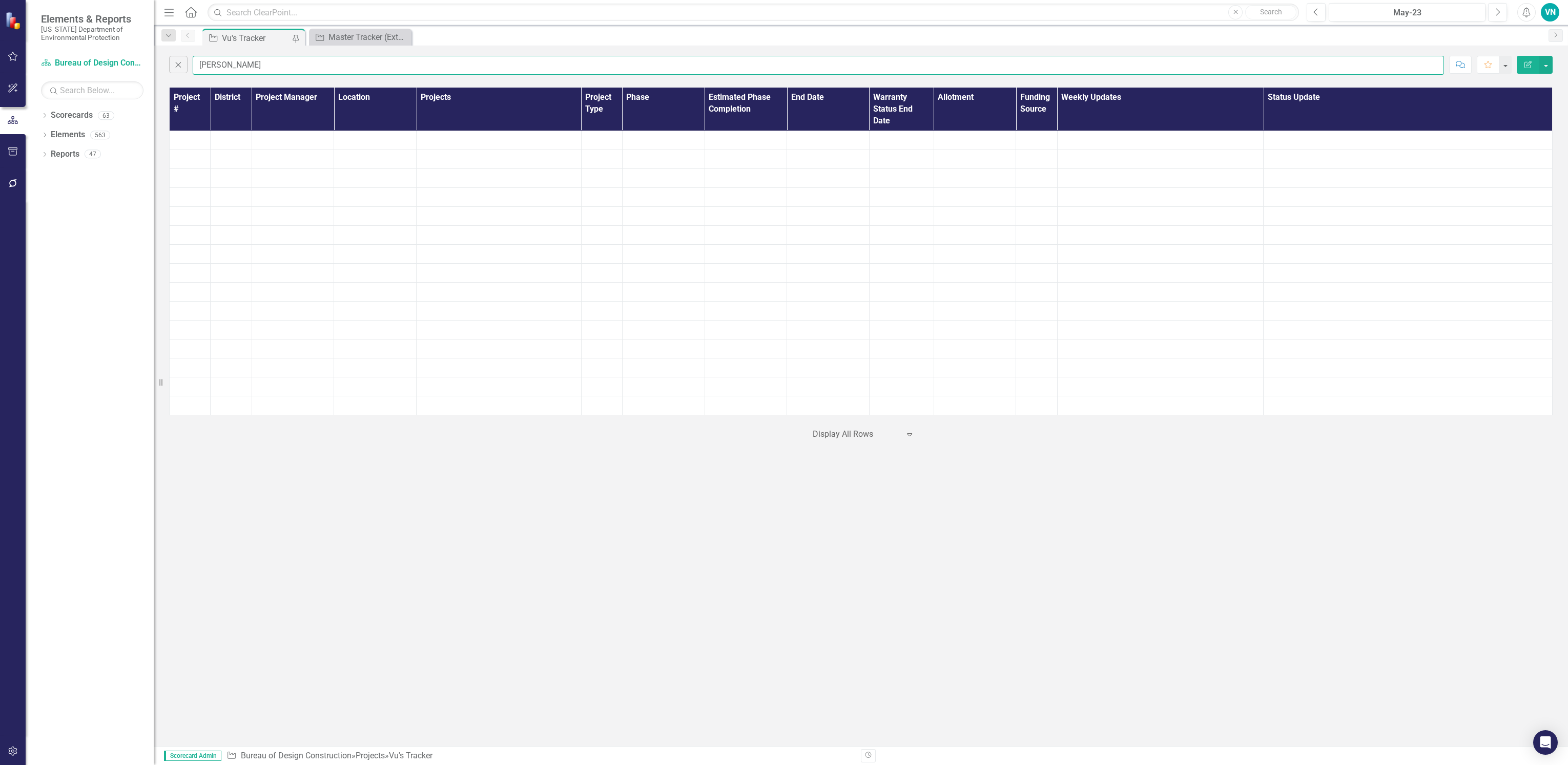
scroll to position [0, 0]
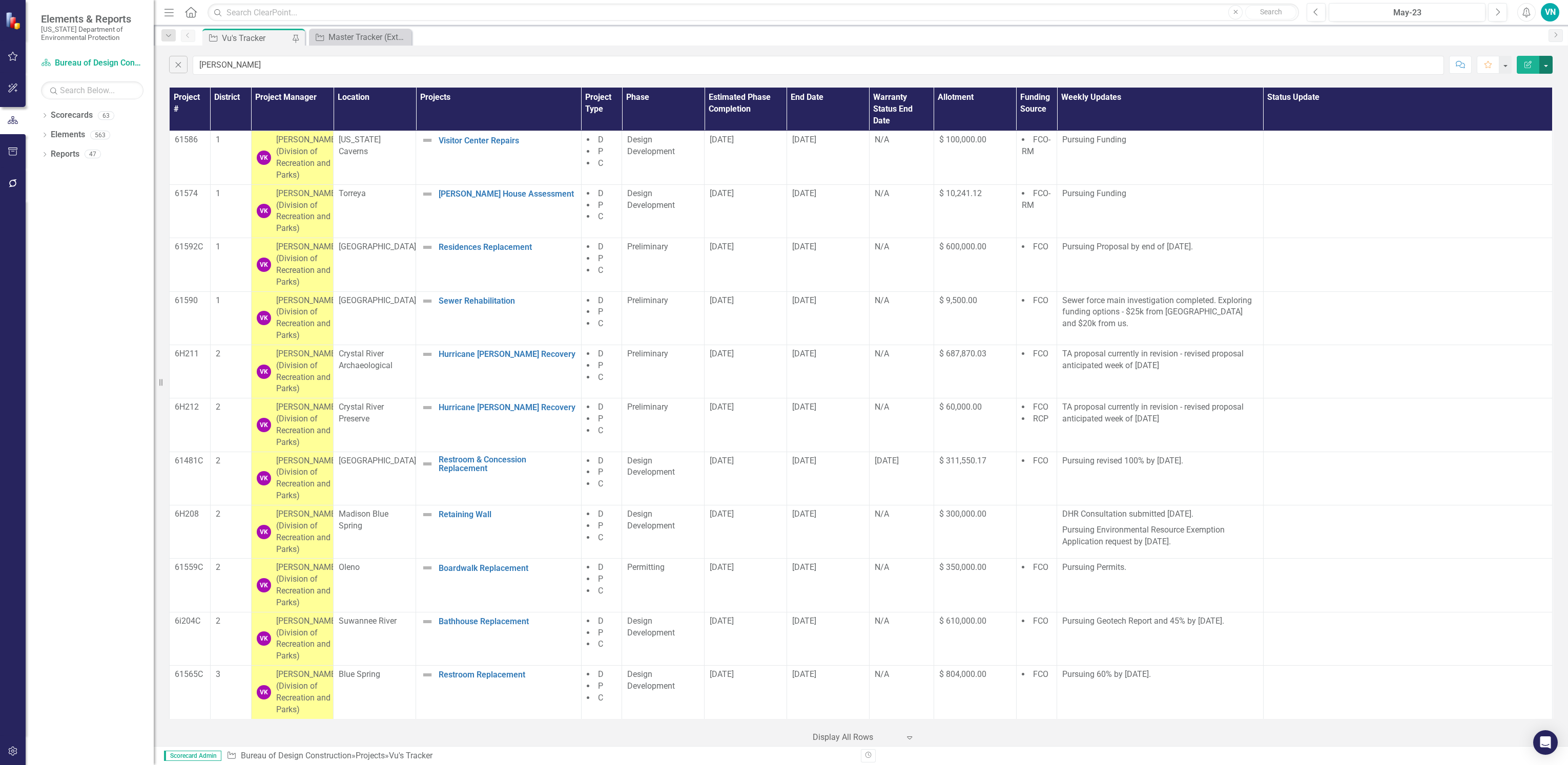
click at [1544, 62] on button "button" at bounding box center [1546, 64] width 13 height 18
click at [1531, 100] on link "PDF Export to PDF" at bounding box center [1512, 104] width 81 height 19
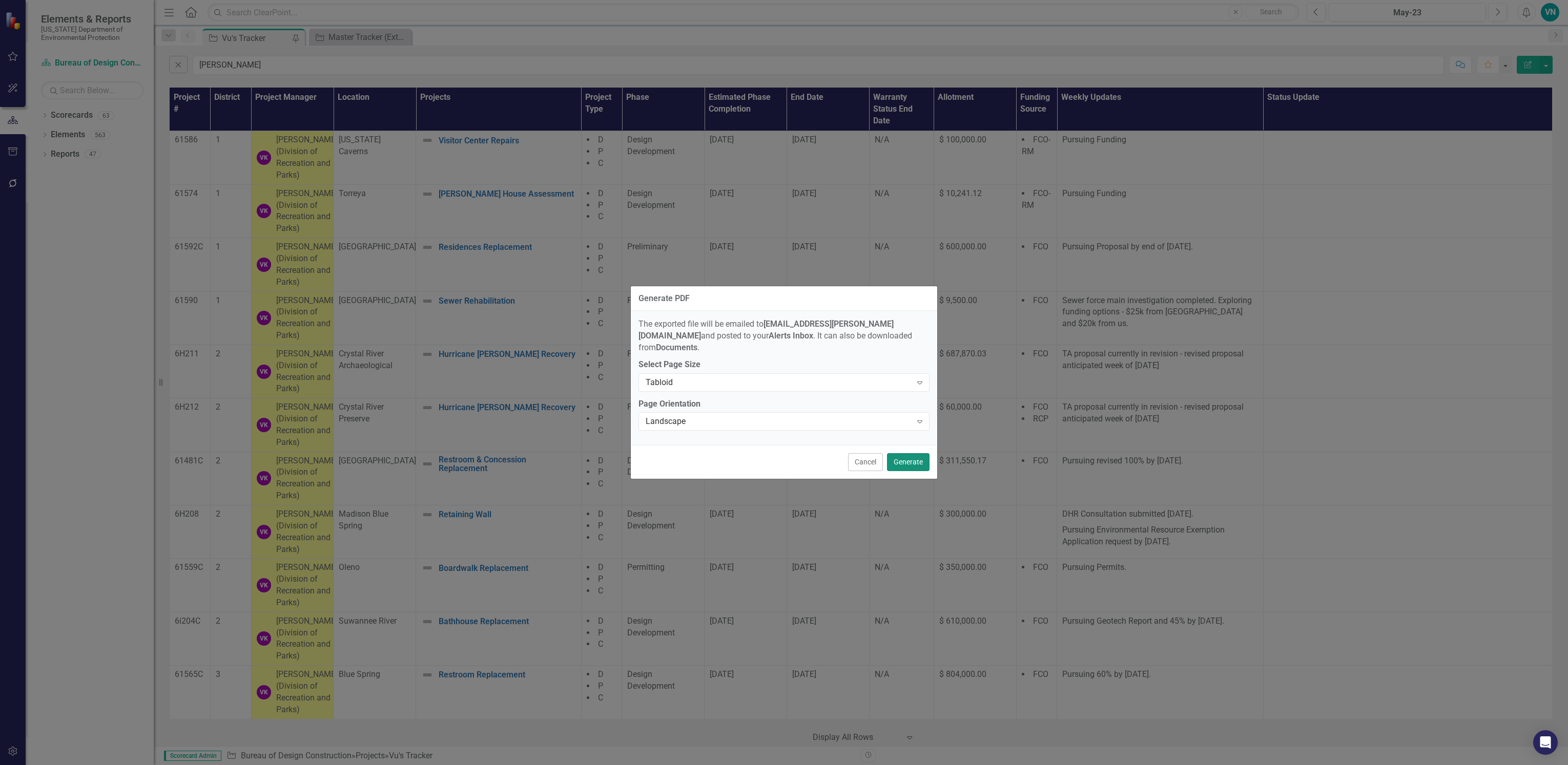
click at [905, 458] on button "Generate" at bounding box center [908, 462] width 43 height 18
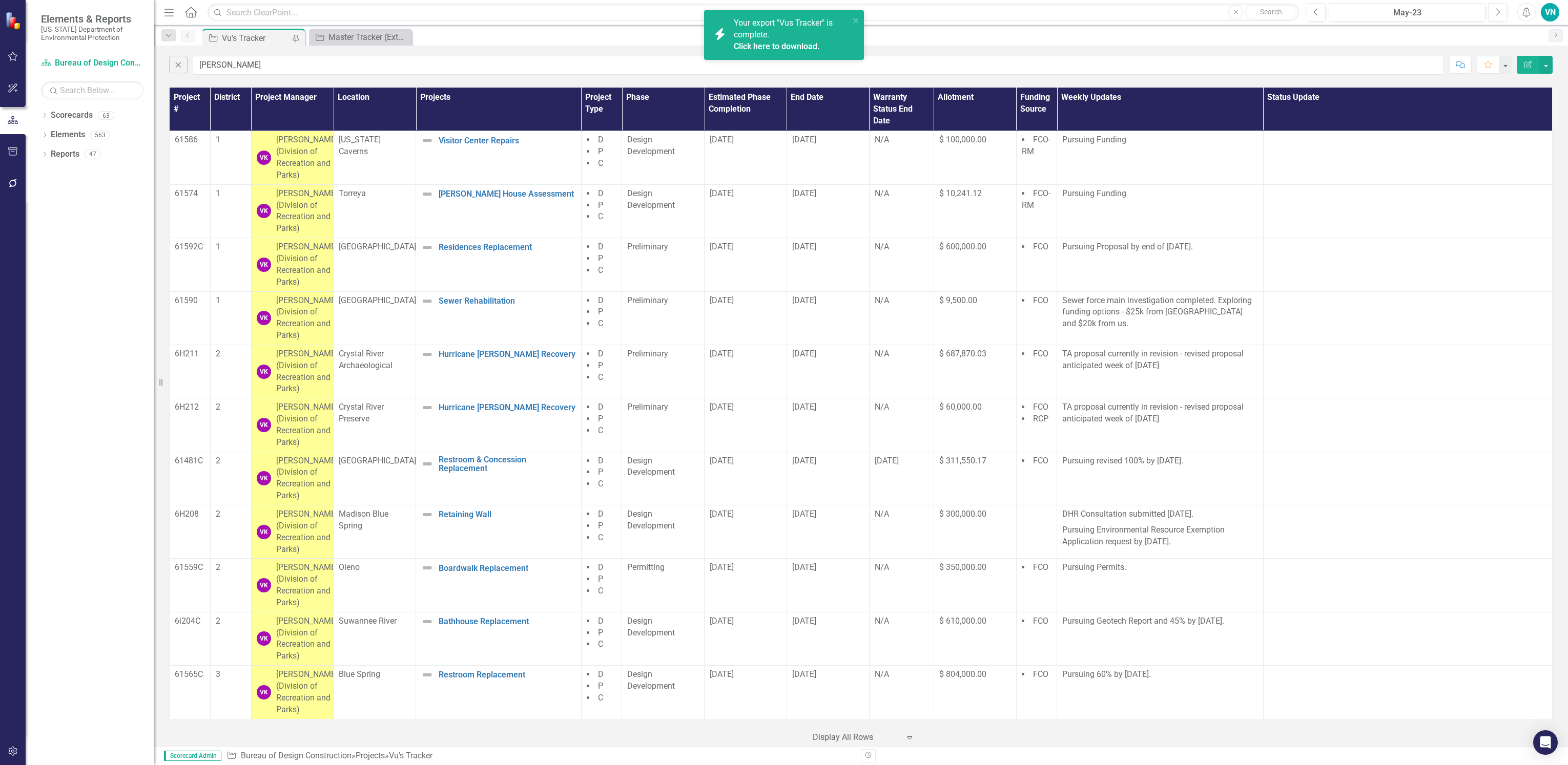
click at [759, 42] on link "Click here to download." at bounding box center [776, 46] width 86 height 10
click at [239, 74] on input "[PERSON_NAME]" at bounding box center [818, 65] width 1252 height 19
drag, startPoint x: 130, startPoint y: 60, endPoint x: 117, endPoint y: 60, distance: 13.0
click at [117, 60] on div "Elements & Reports [US_STATE] Department of Environmental Protection Scorecard …" at bounding box center [784, 382] width 1568 height 765
type input "amber"
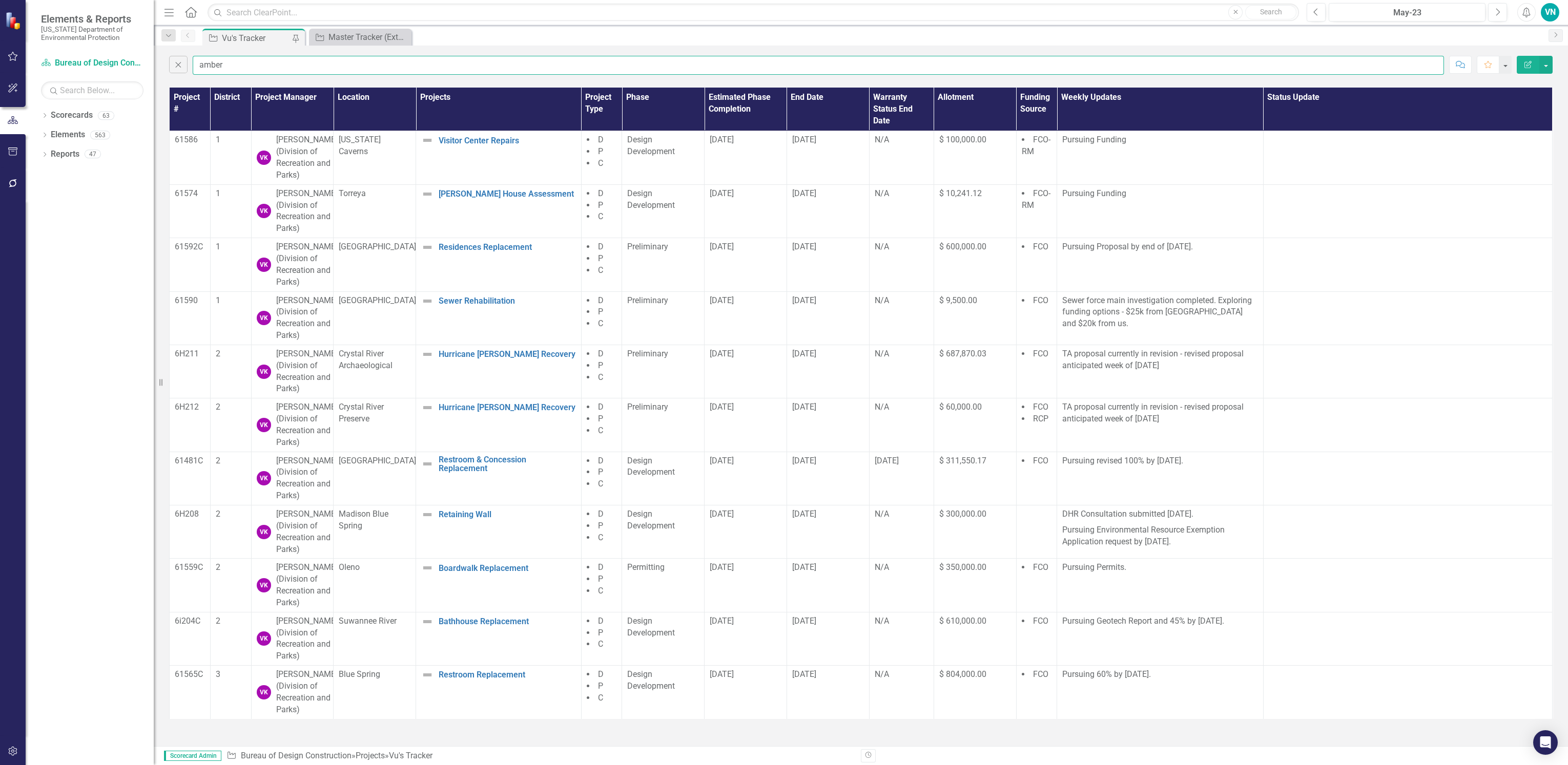
click at [262, 65] on input "amber" at bounding box center [818, 65] width 1252 height 19
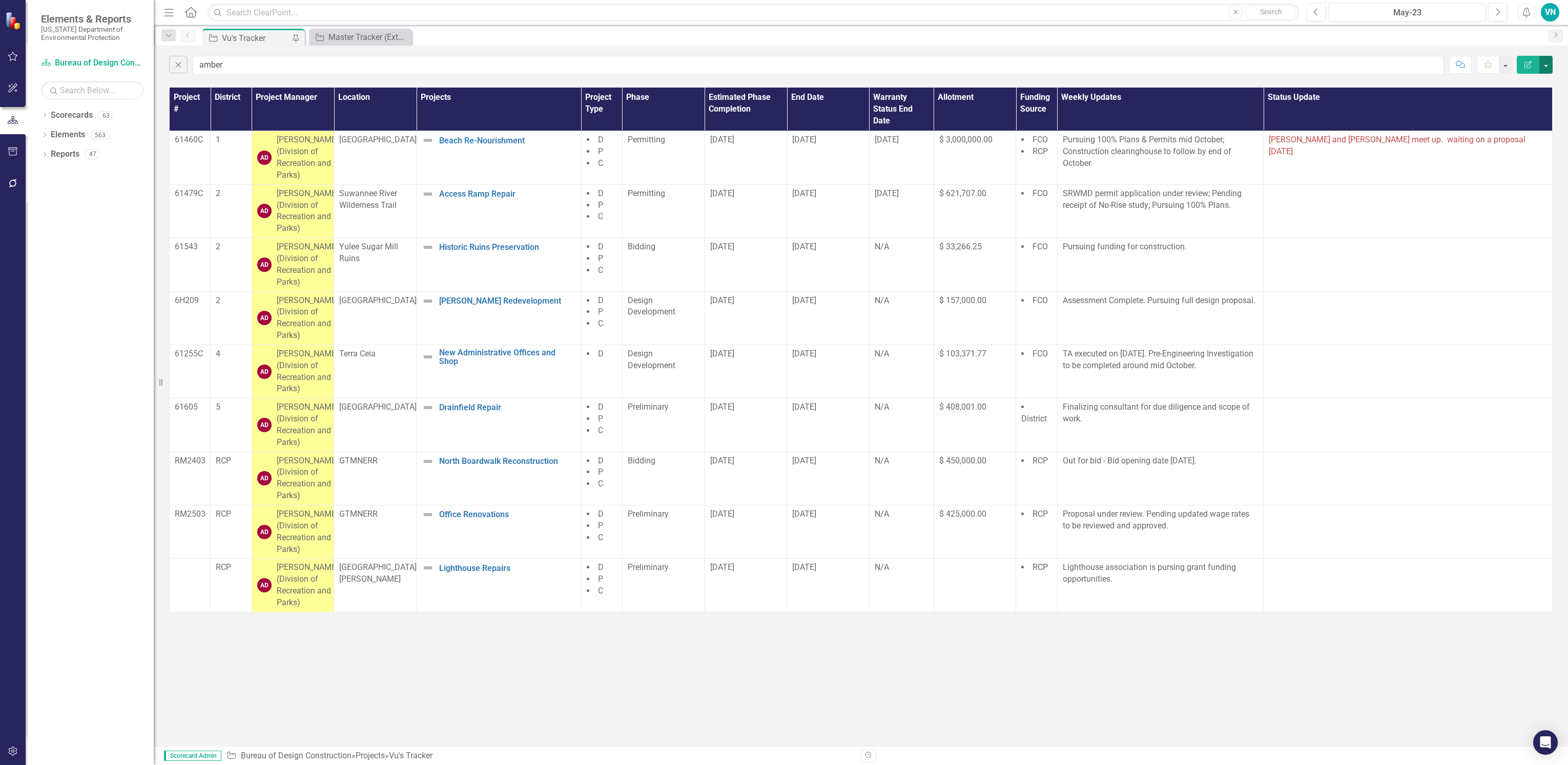
click at [1542, 66] on button "button" at bounding box center [1546, 64] width 13 height 18
click at [1532, 102] on link "PDF Export to PDF" at bounding box center [1512, 104] width 81 height 19
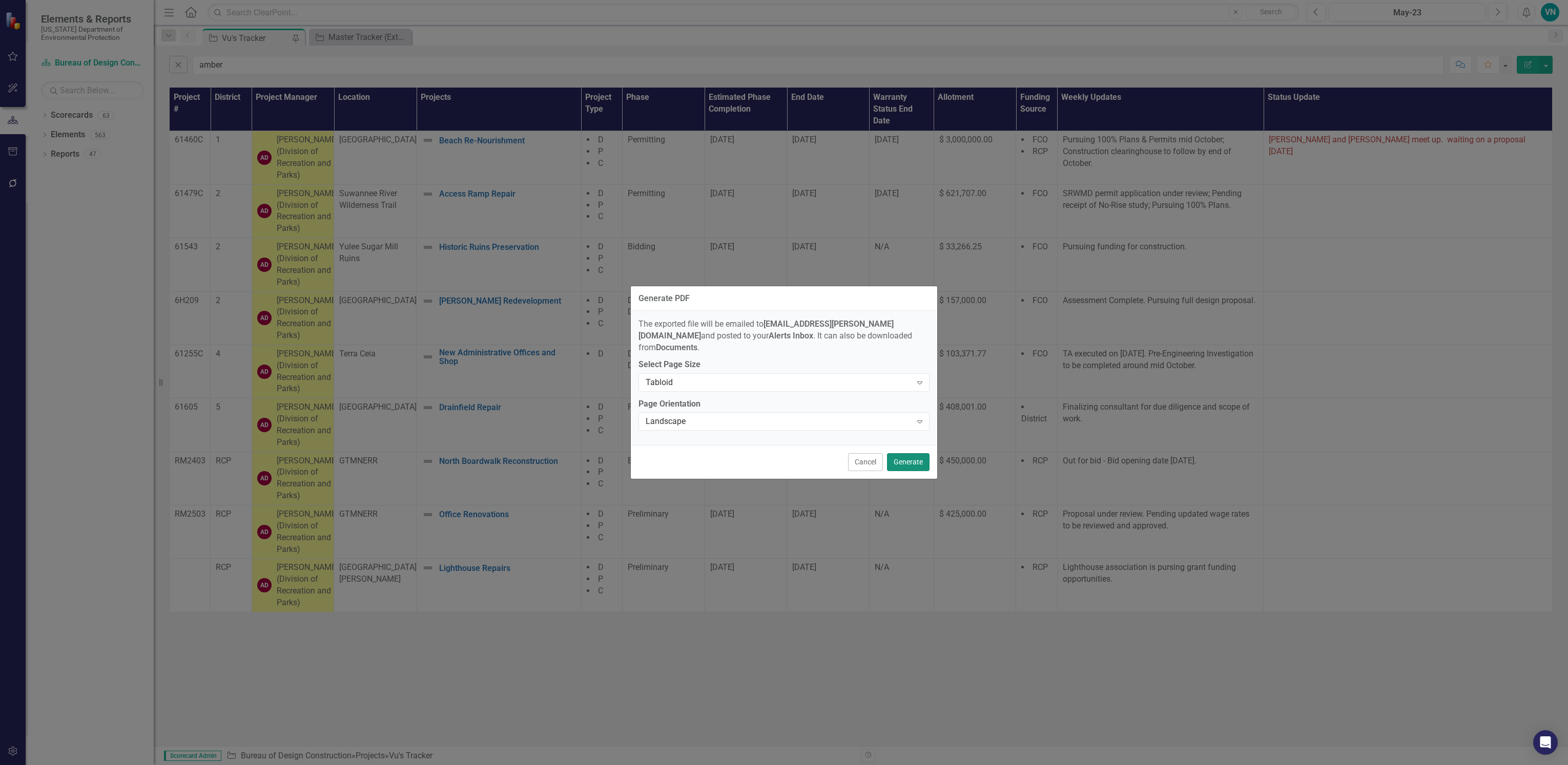
click at [902, 460] on button "Generate" at bounding box center [908, 462] width 43 height 18
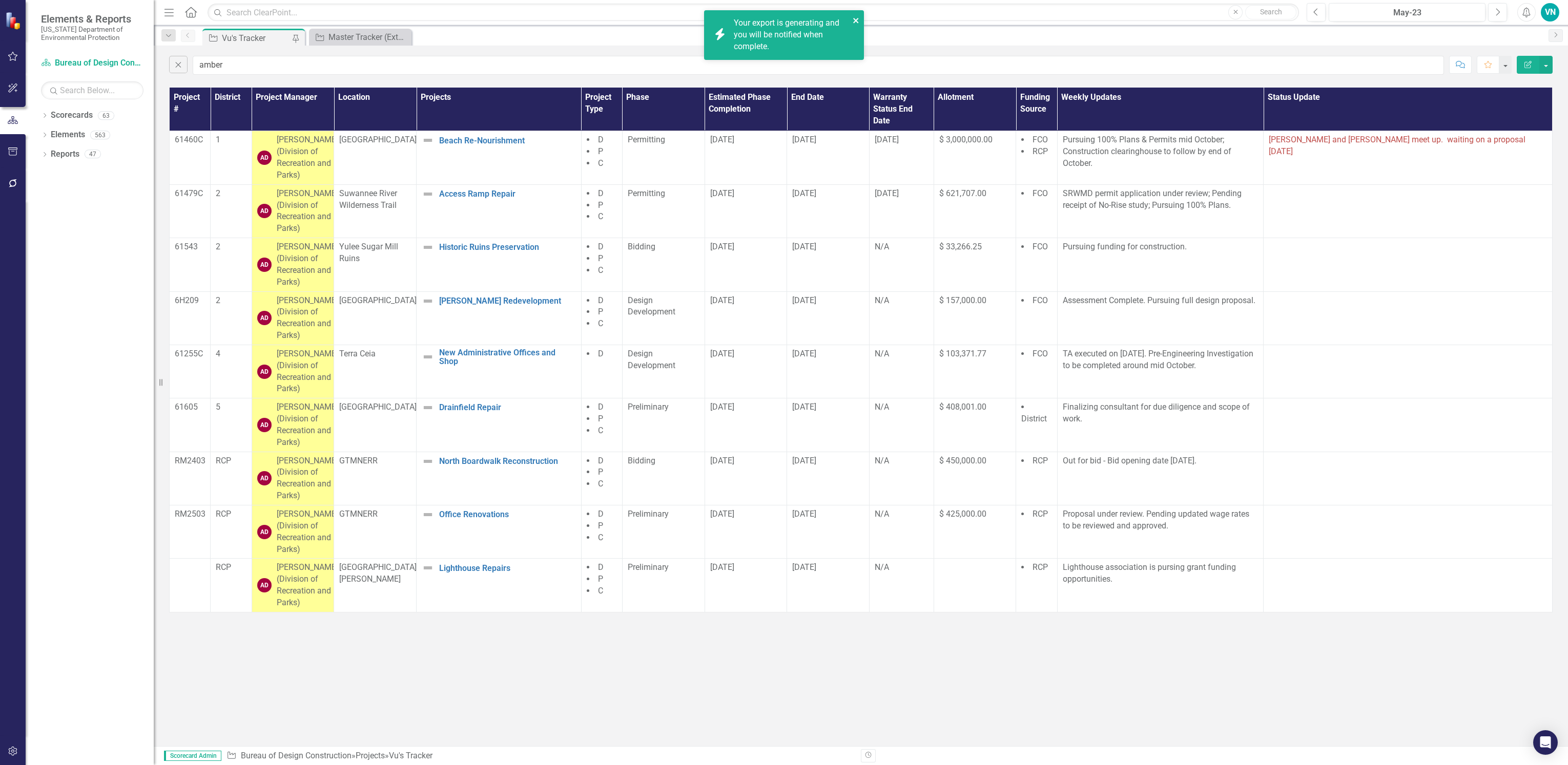
click at [853, 16] on button "close" at bounding box center [856, 20] width 7 height 12
click at [767, 48] on link "Click here to download." at bounding box center [776, 46] width 86 height 10
